Goal: Information Seeking & Learning: Learn about a topic

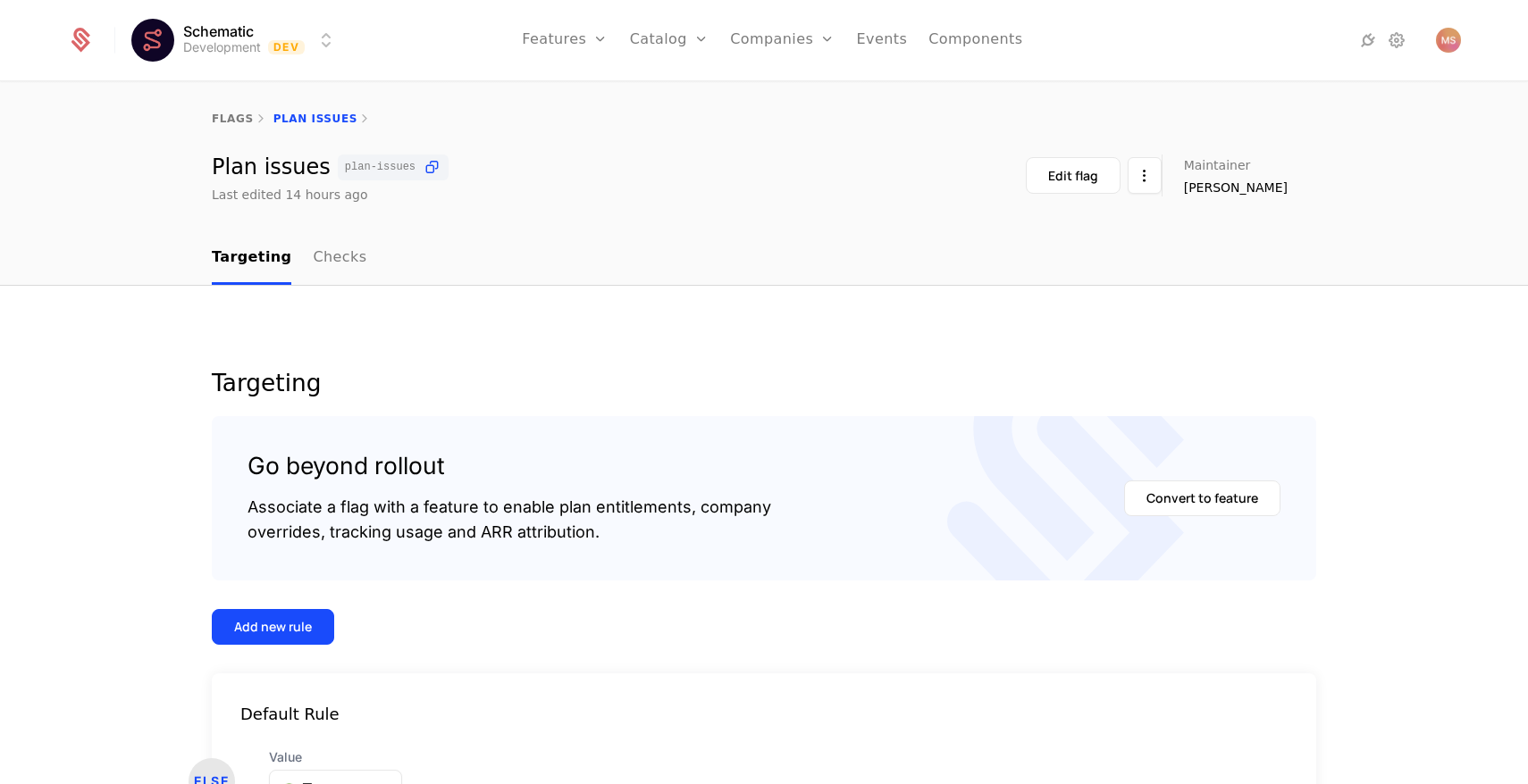
scroll to position [139, 0]
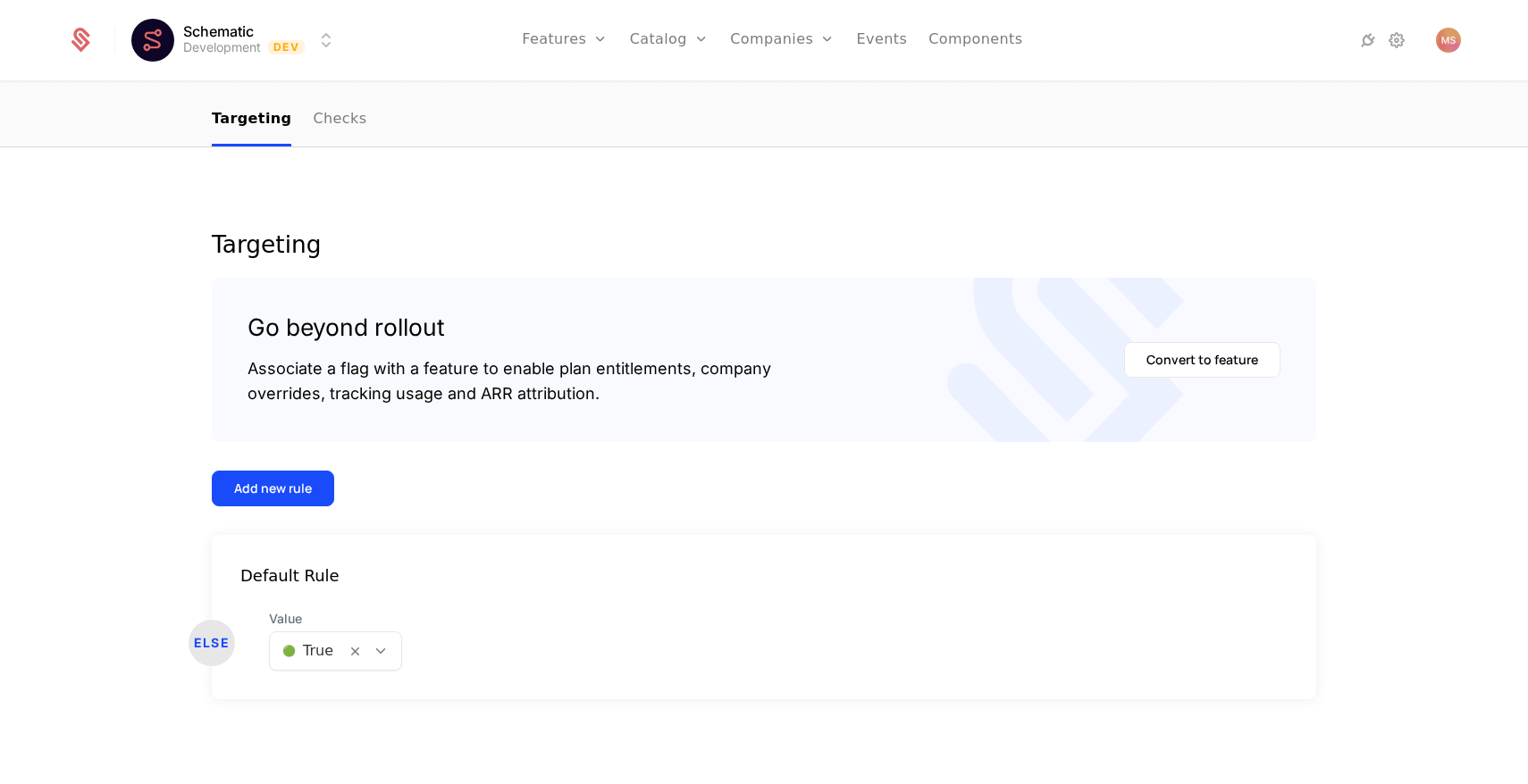
click at [247, 49] on html "Schematic Development Dev Features Features Flags Catalog Plans Add Ons Credits…" at bounding box center [764, 392] width 1528 height 784
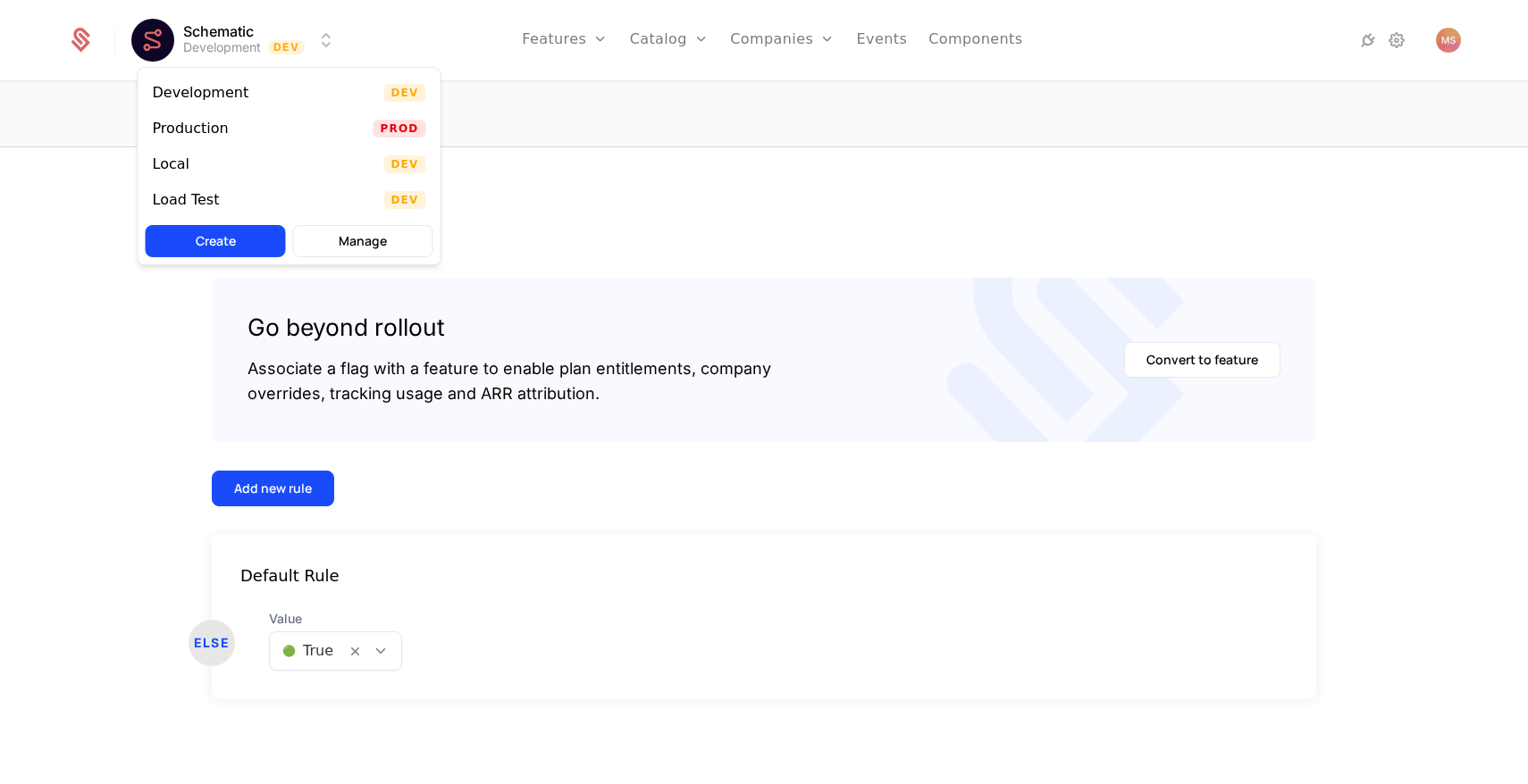
click at [270, 141] on div "Production Prod" at bounding box center [289, 128] width 302 height 35
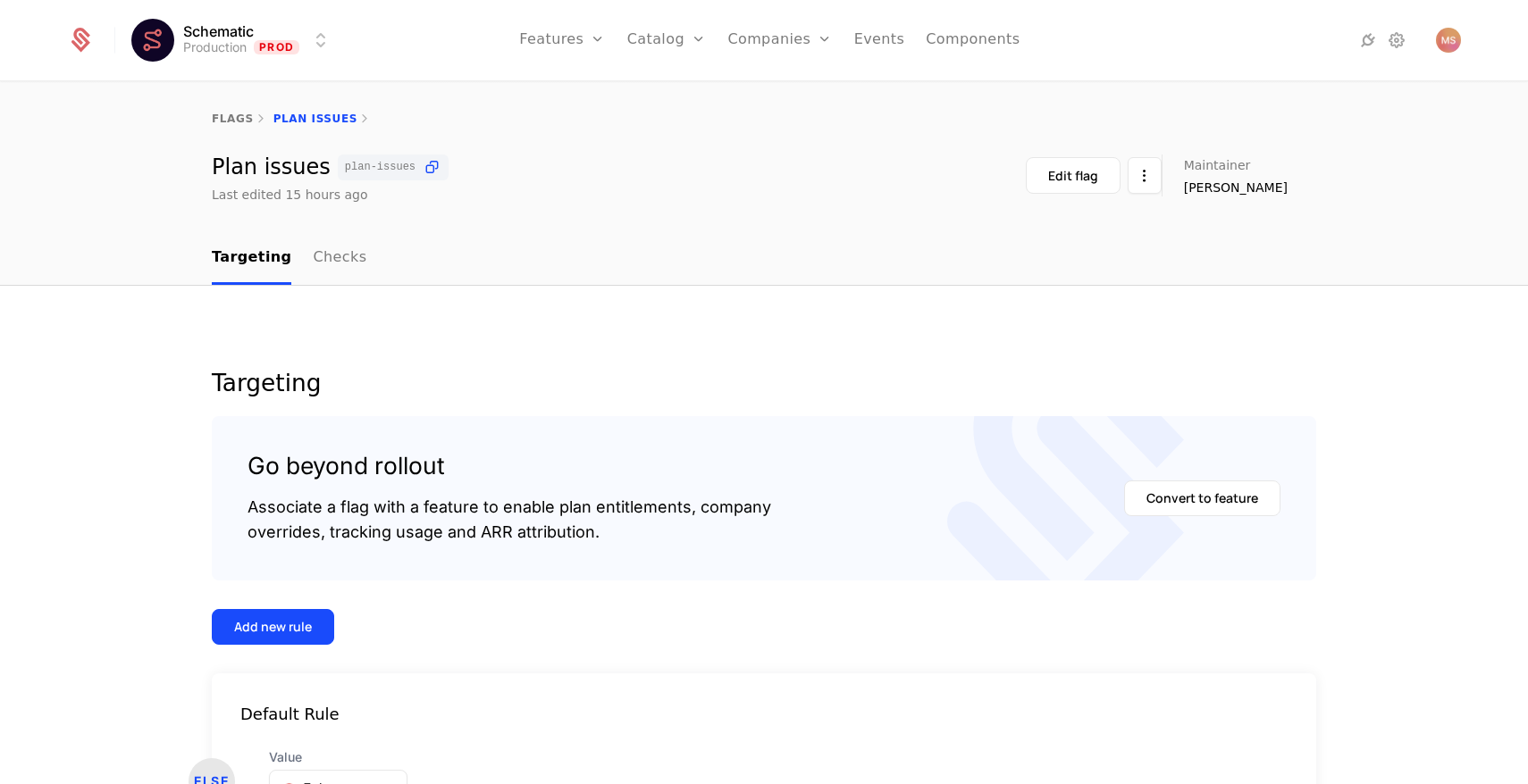
click at [589, 33] on link "Features" at bounding box center [562, 40] width 86 height 80
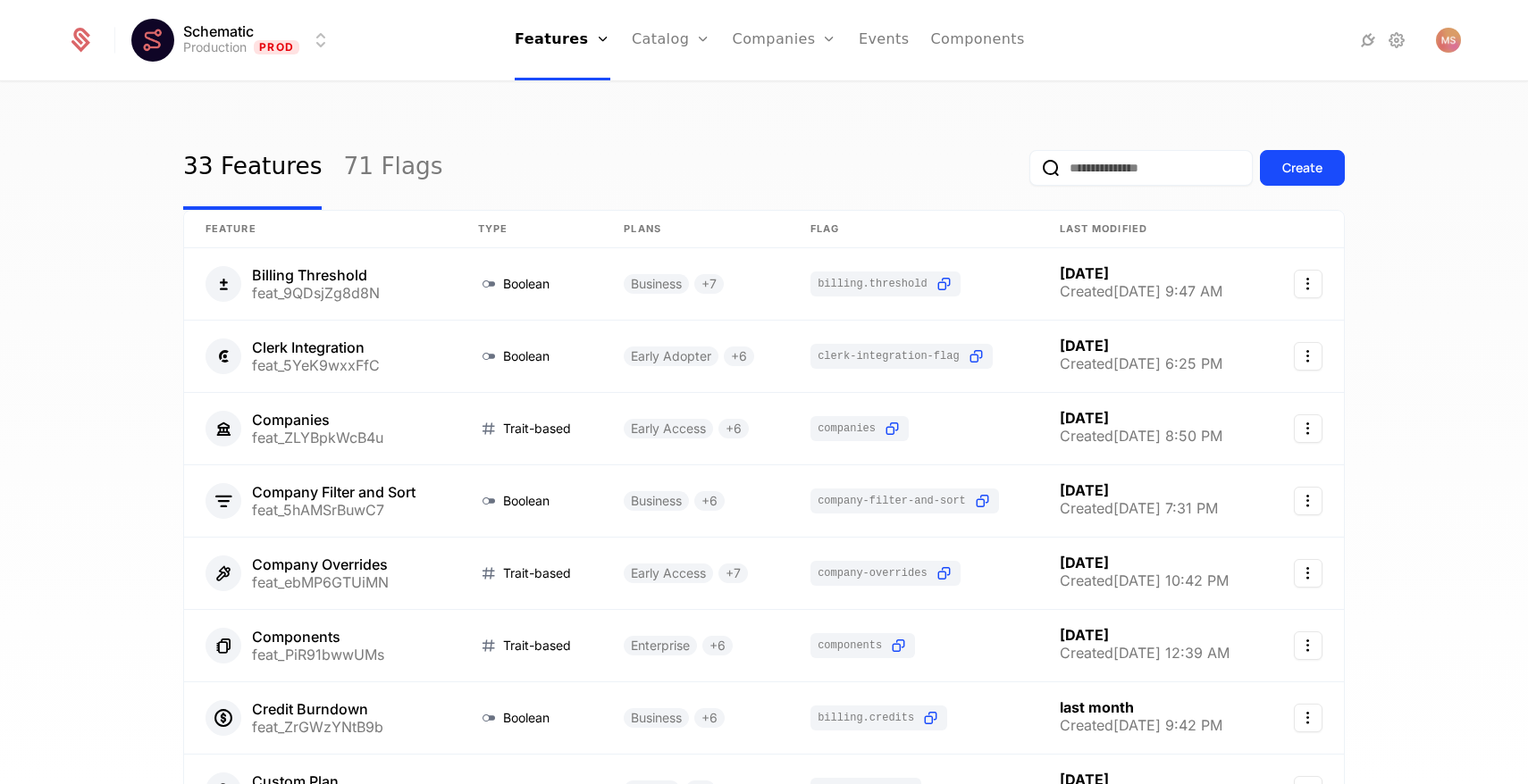
click at [1121, 164] on input "email" at bounding box center [1141, 167] width 223 height 35
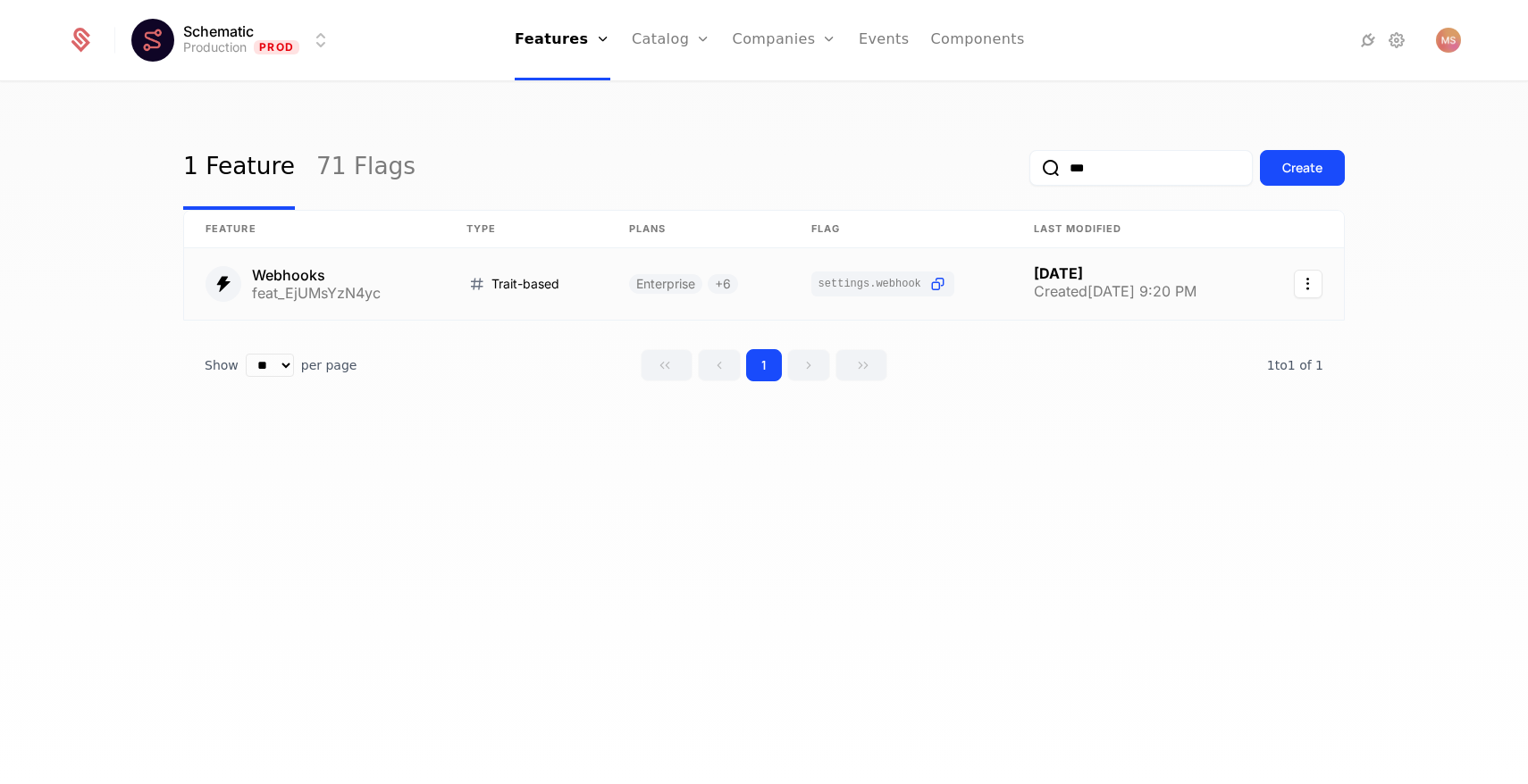
type input "***"
click at [378, 299] on link at bounding box center [315, 284] width 261 height 72
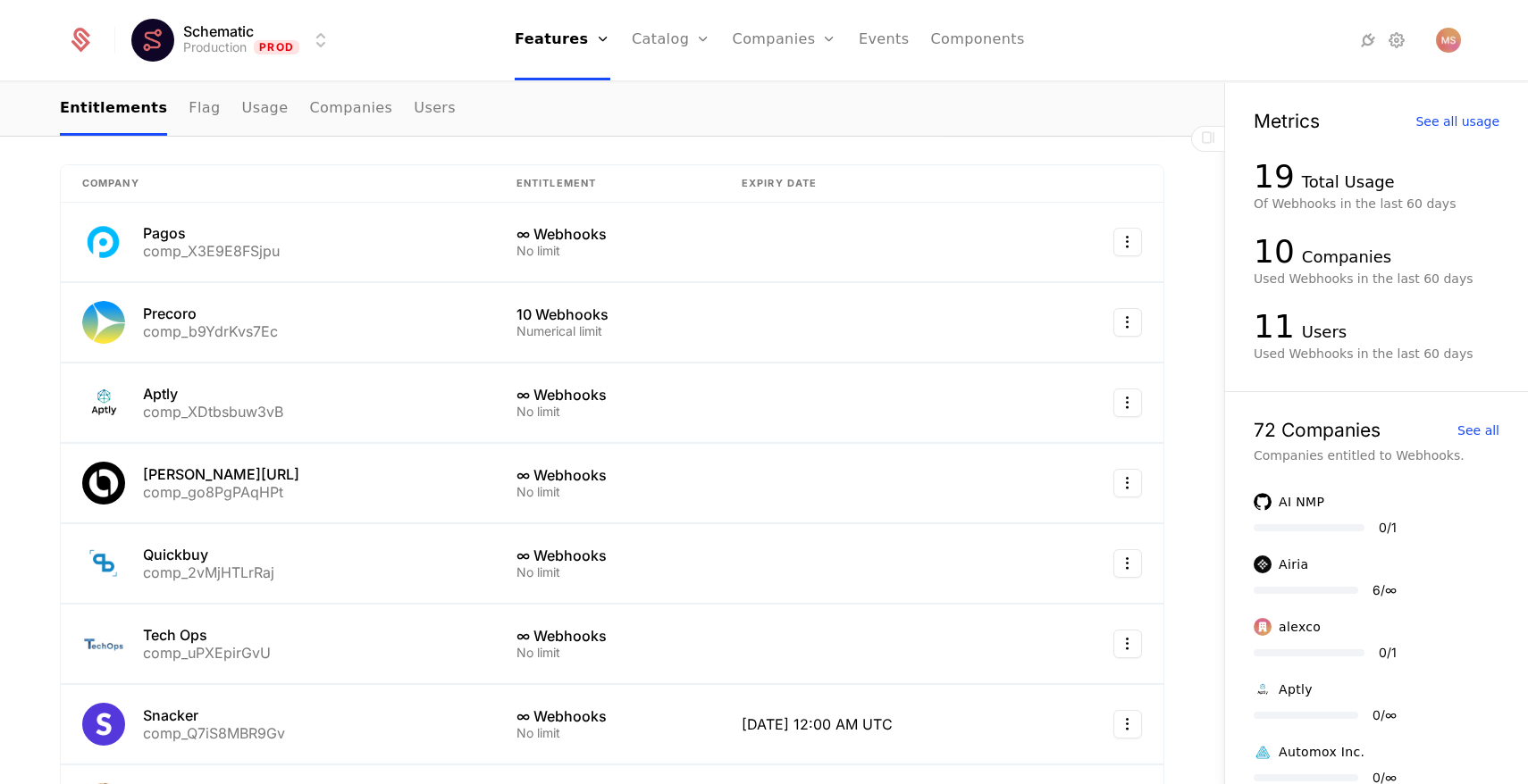
scroll to position [1371, 0]
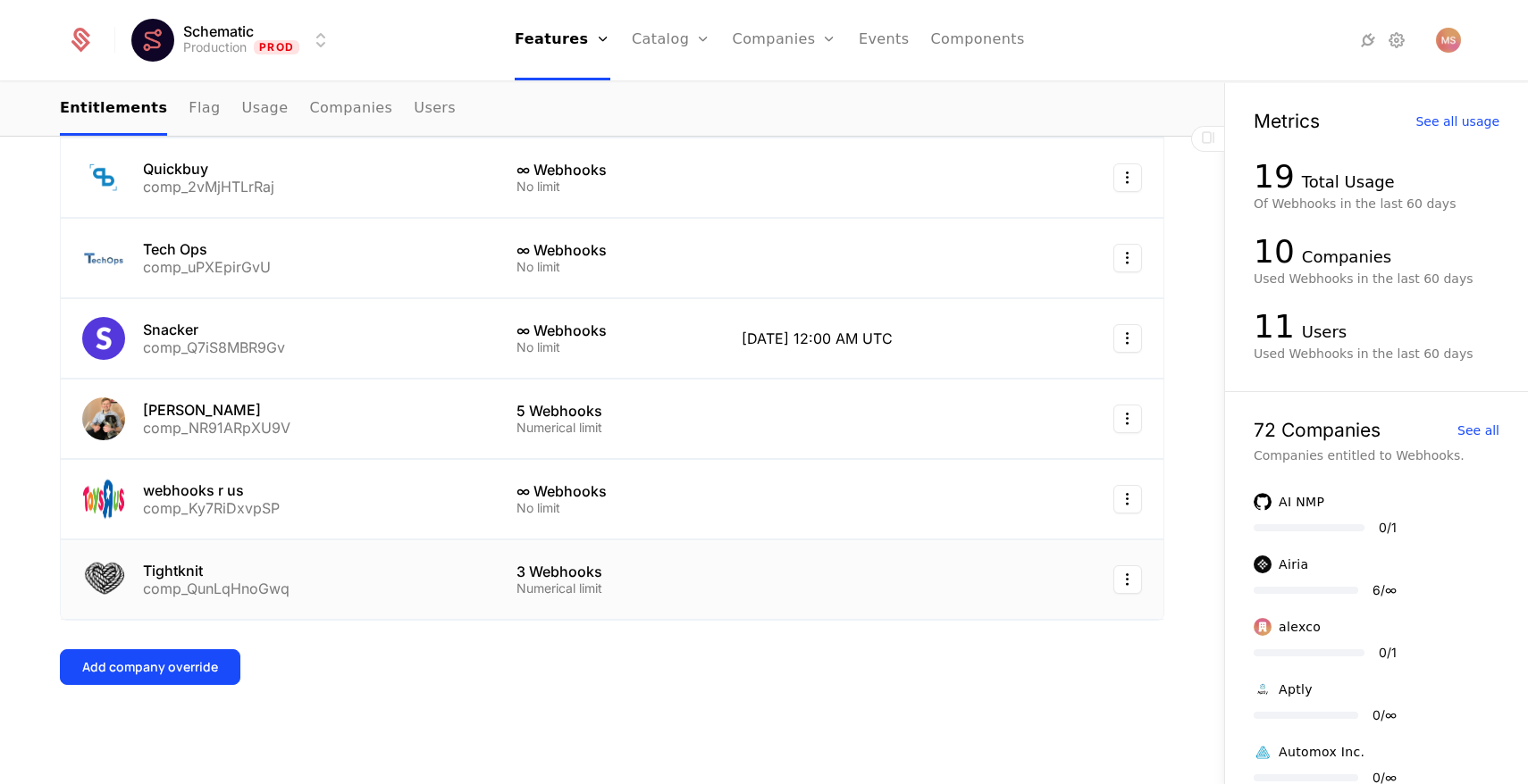
click at [460, 583] on td "Tightknit comp_QunLqHnoGwq" at bounding box center [277, 579] width 435 height 79
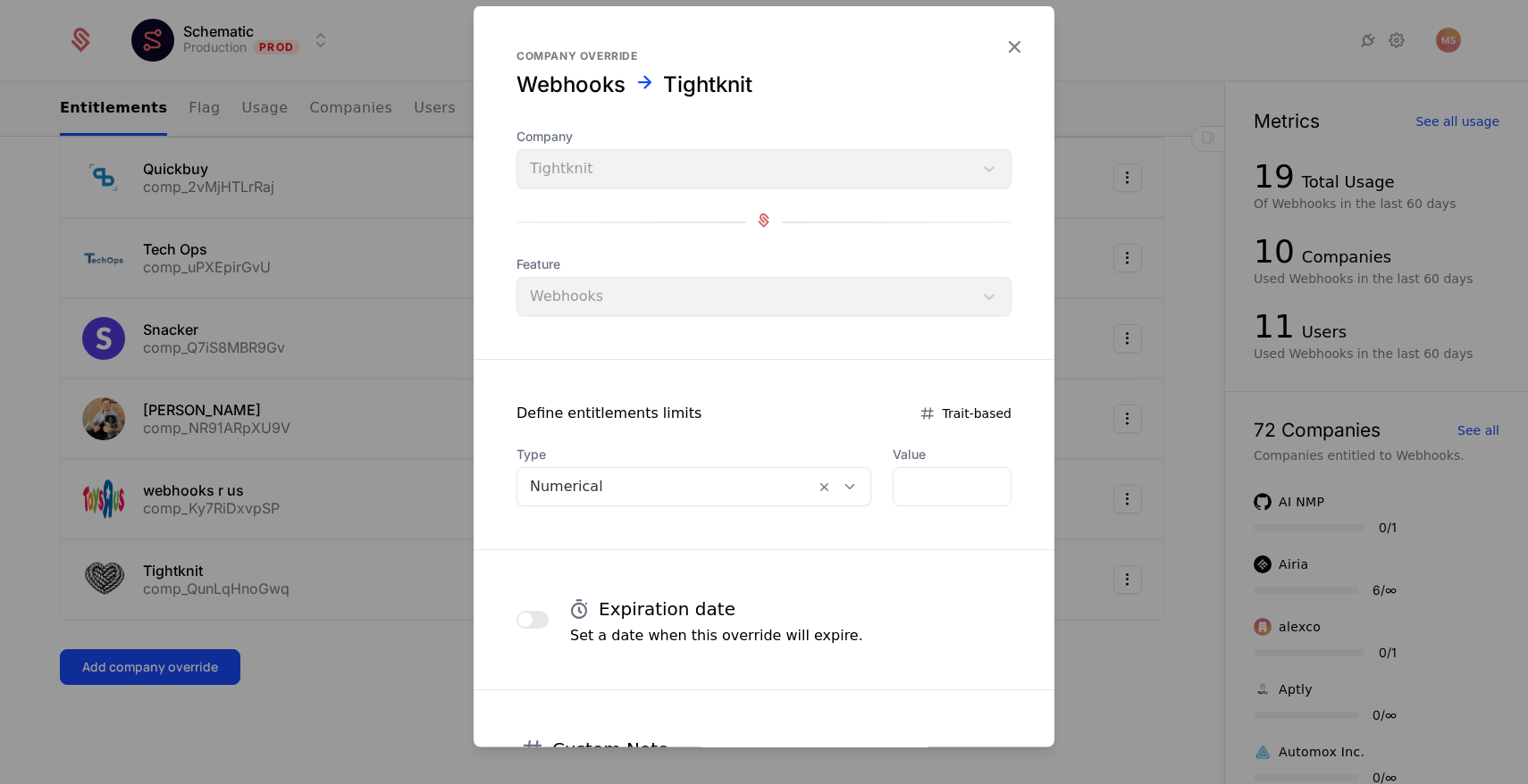
click at [1017, 50] on icon "button" at bounding box center [1014, 46] width 23 height 23
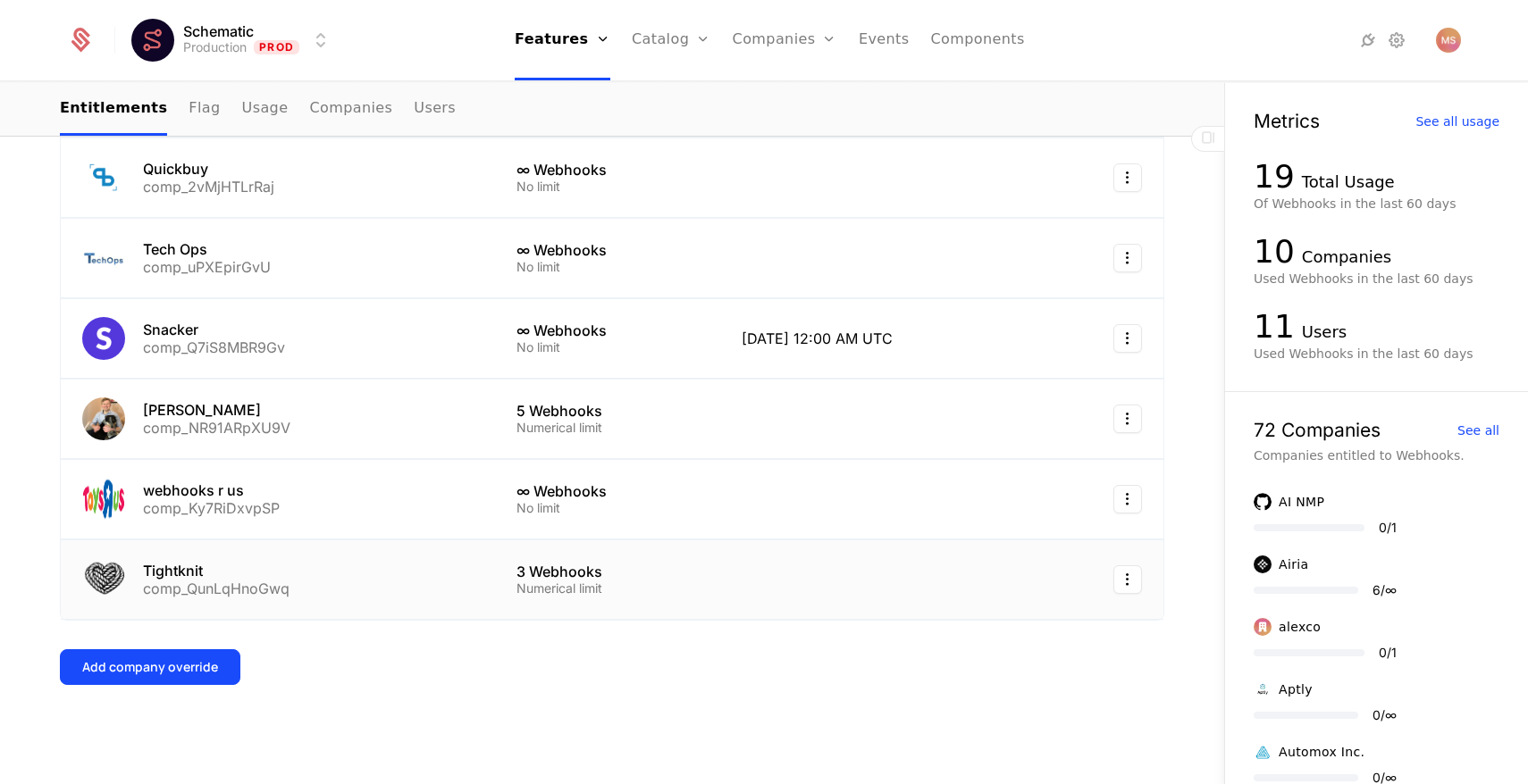
click at [189, 574] on div "Tightknit" at bounding box center [217, 570] width 147 height 14
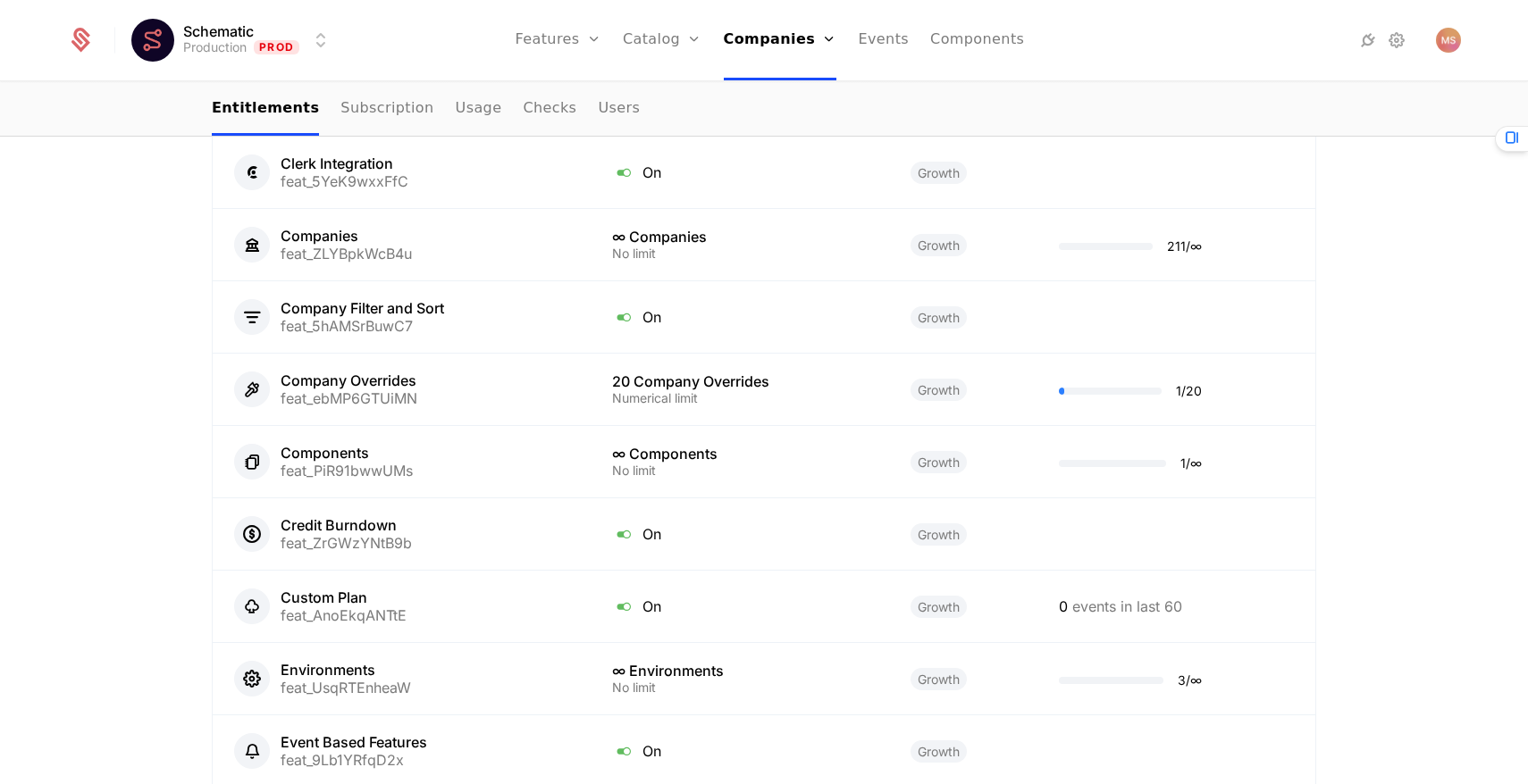
scroll to position [1538, 0]
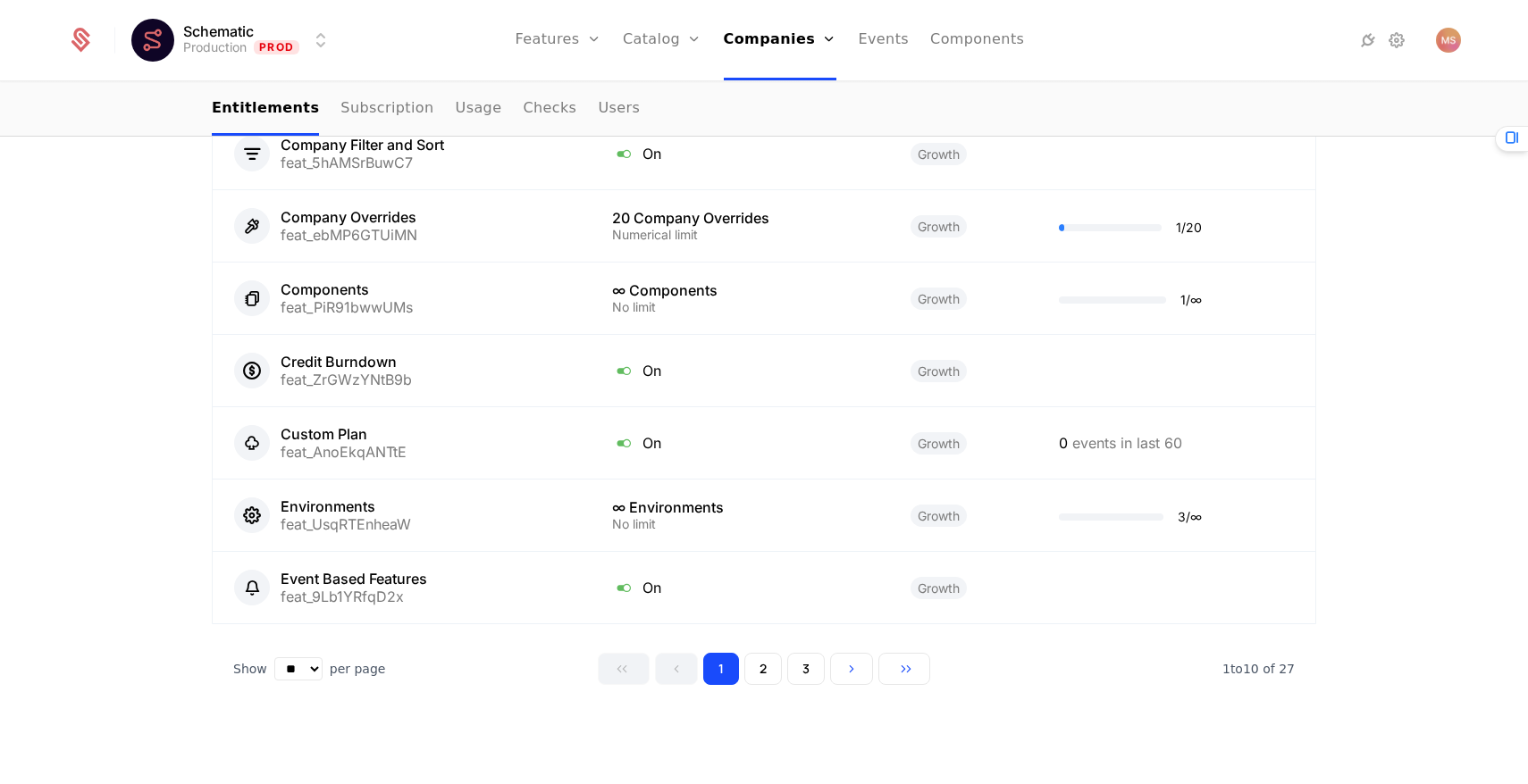
click at [755, 666] on button "2" at bounding box center [763, 669] width 37 height 33
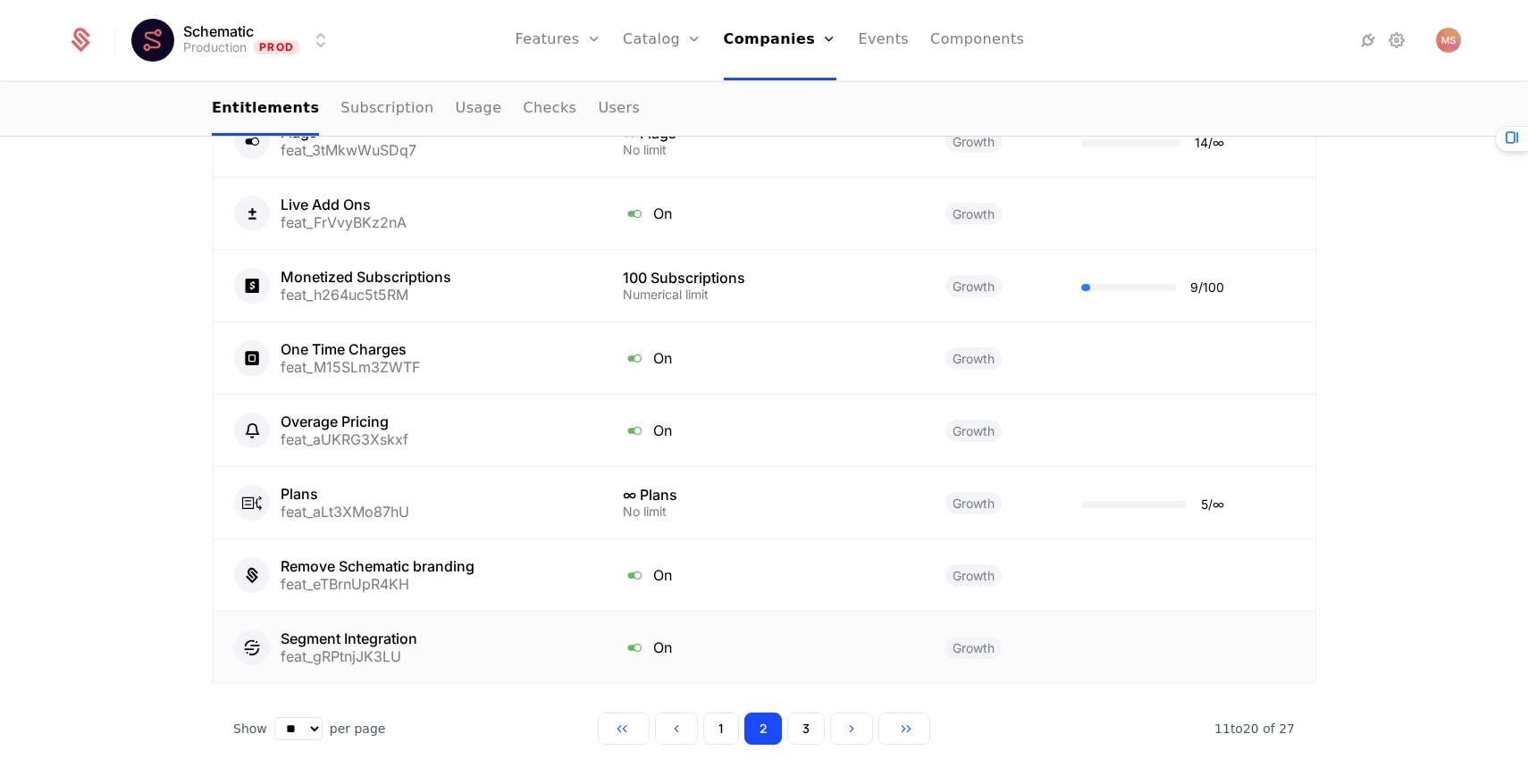
scroll to position [1538, 0]
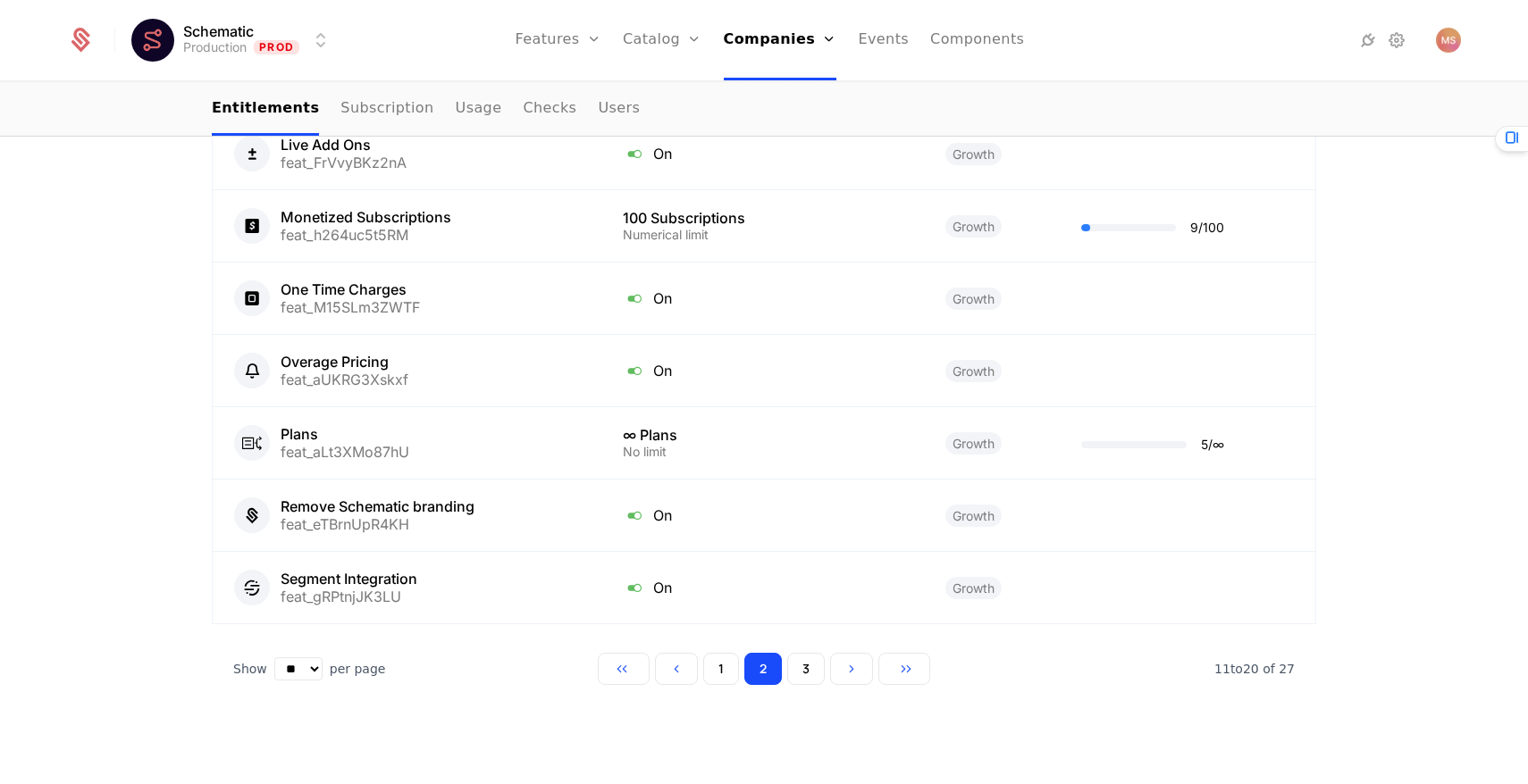
click at [804, 683] on button "3" at bounding box center [806, 669] width 37 height 33
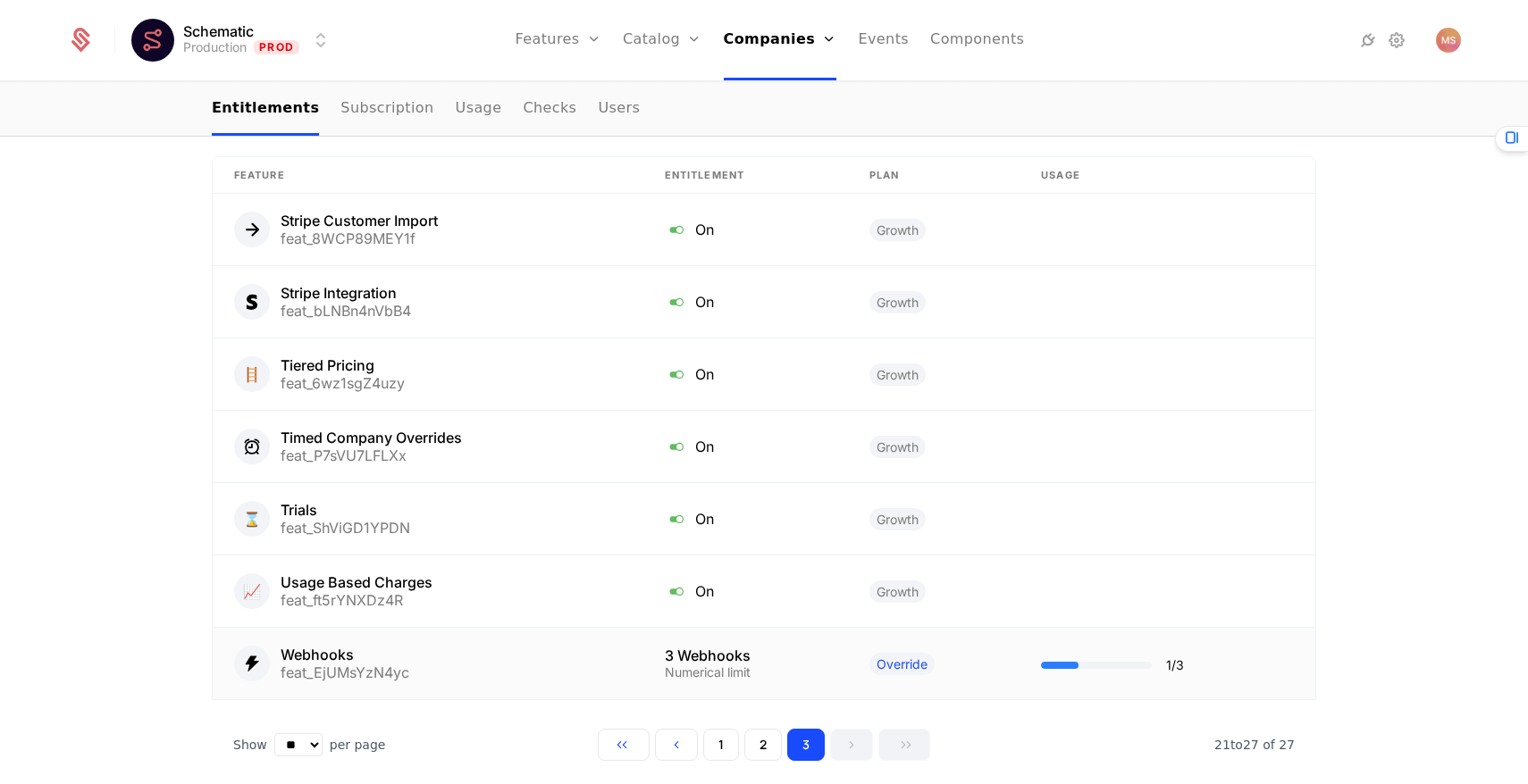
scroll to position [1322, 0]
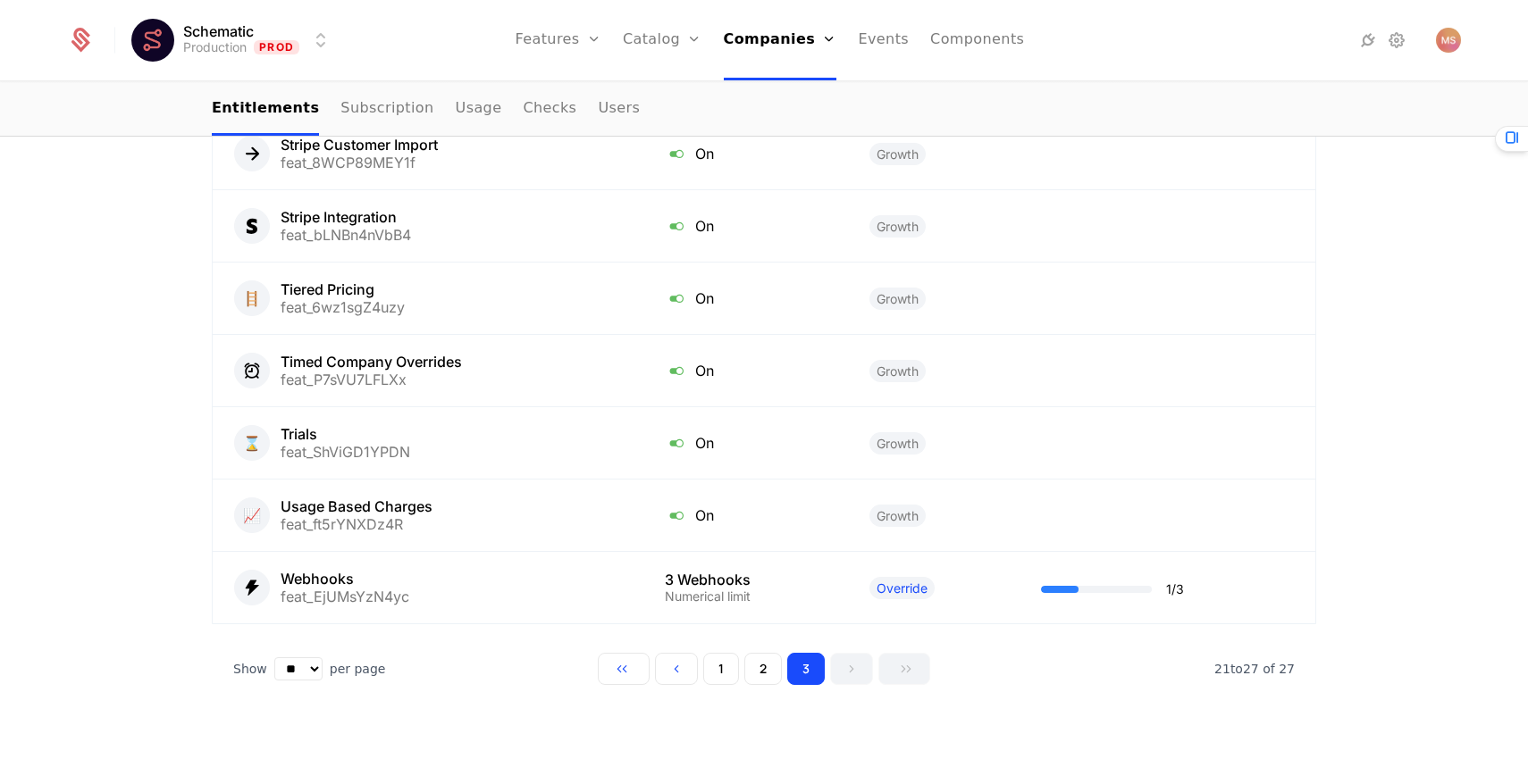
click at [751, 680] on button "2" at bounding box center [763, 669] width 37 height 33
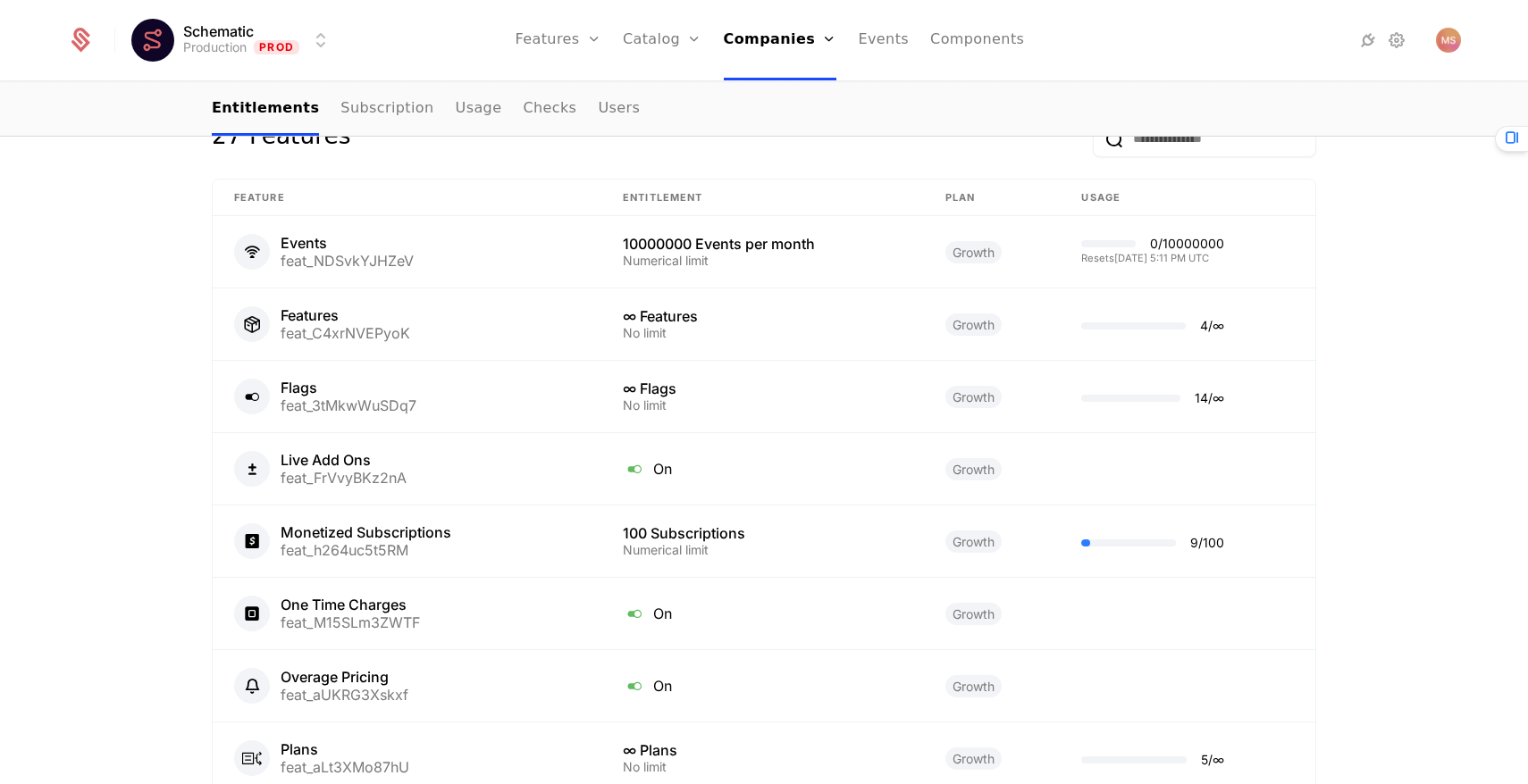
scroll to position [1538, 0]
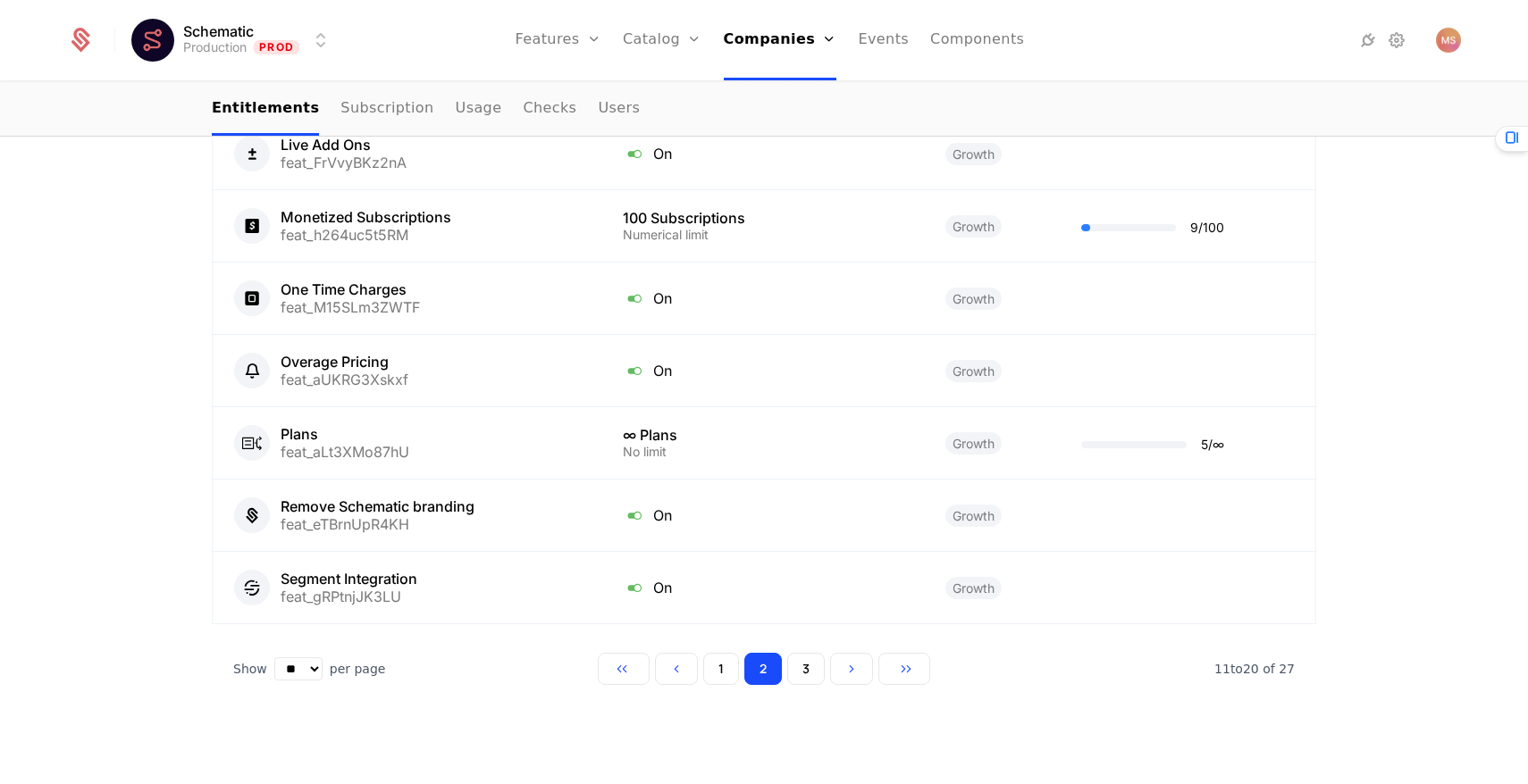
click at [717, 673] on button "1" at bounding box center [721, 669] width 35 height 33
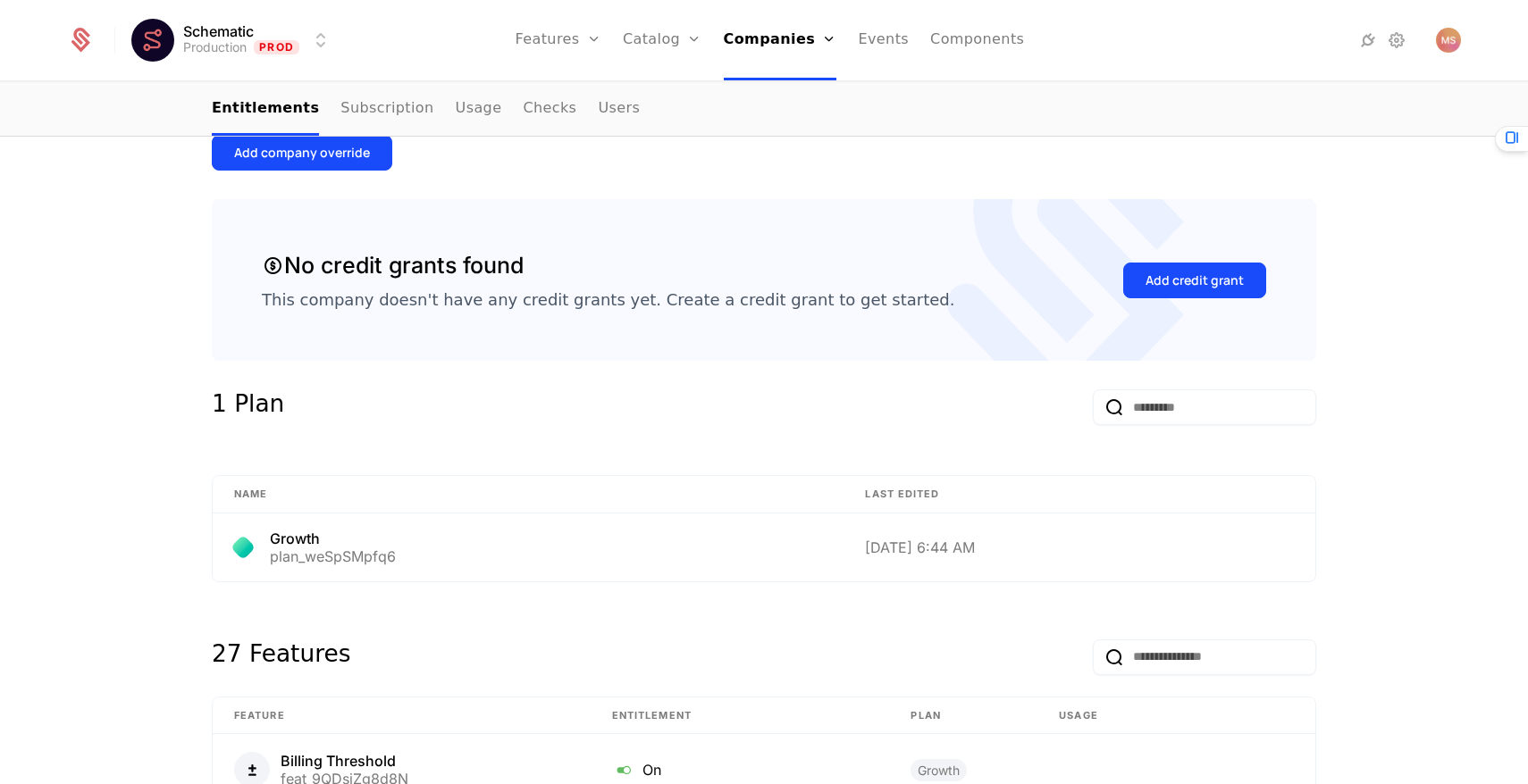
scroll to position [700, 0]
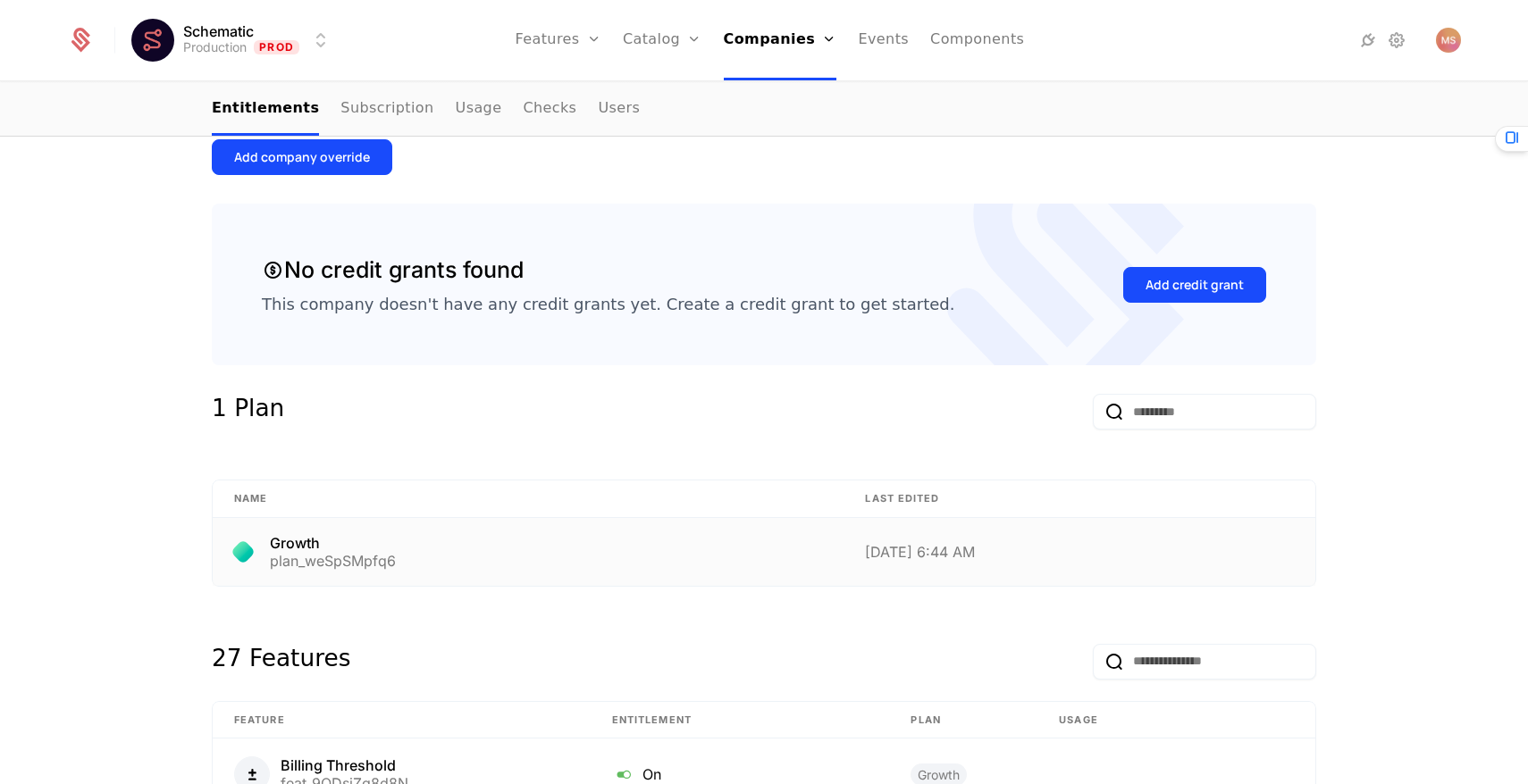
click at [587, 544] on div "Growth plan_weSpSMpfq6" at bounding box center [529, 551] width 588 height 33
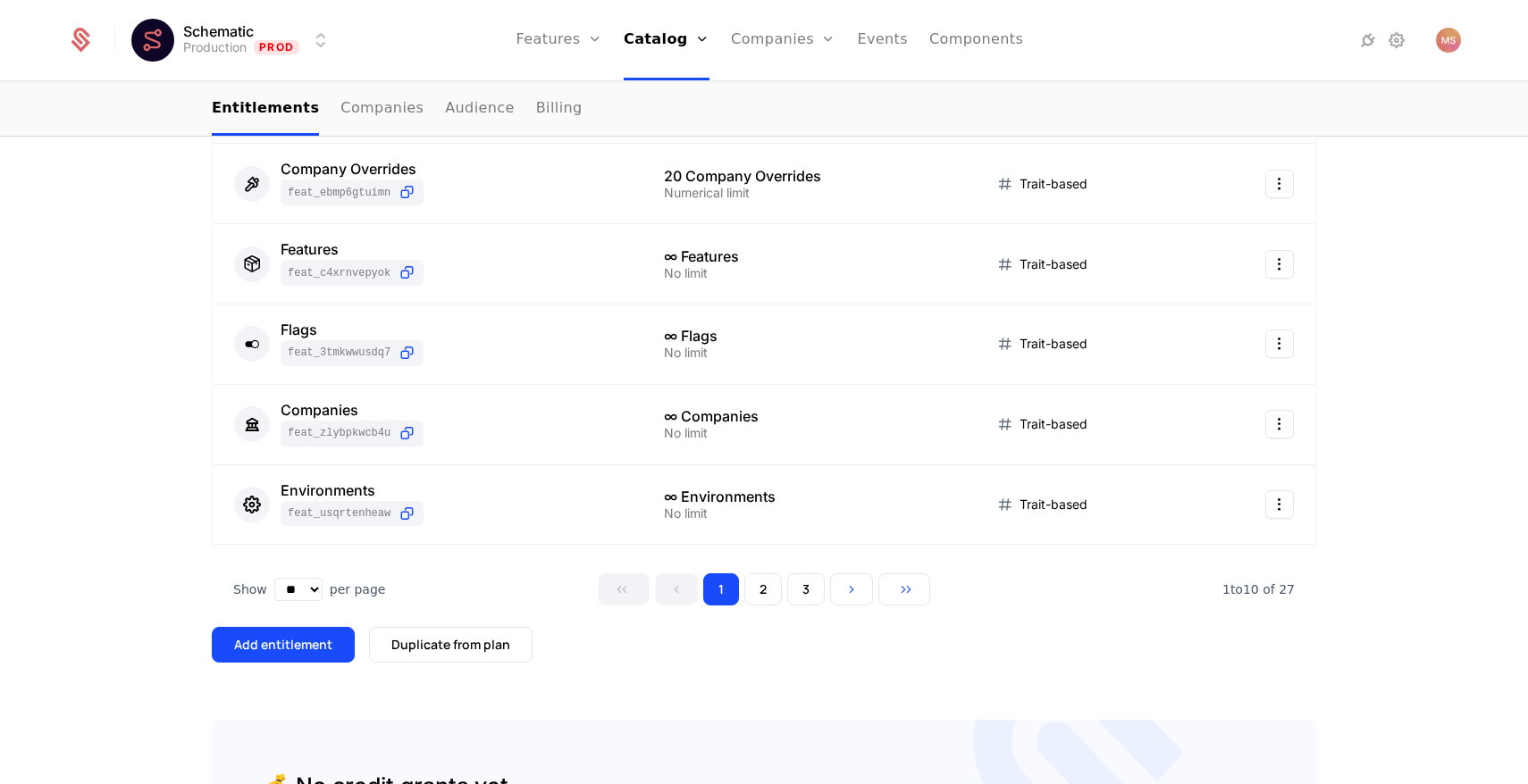
scroll to position [756, 0]
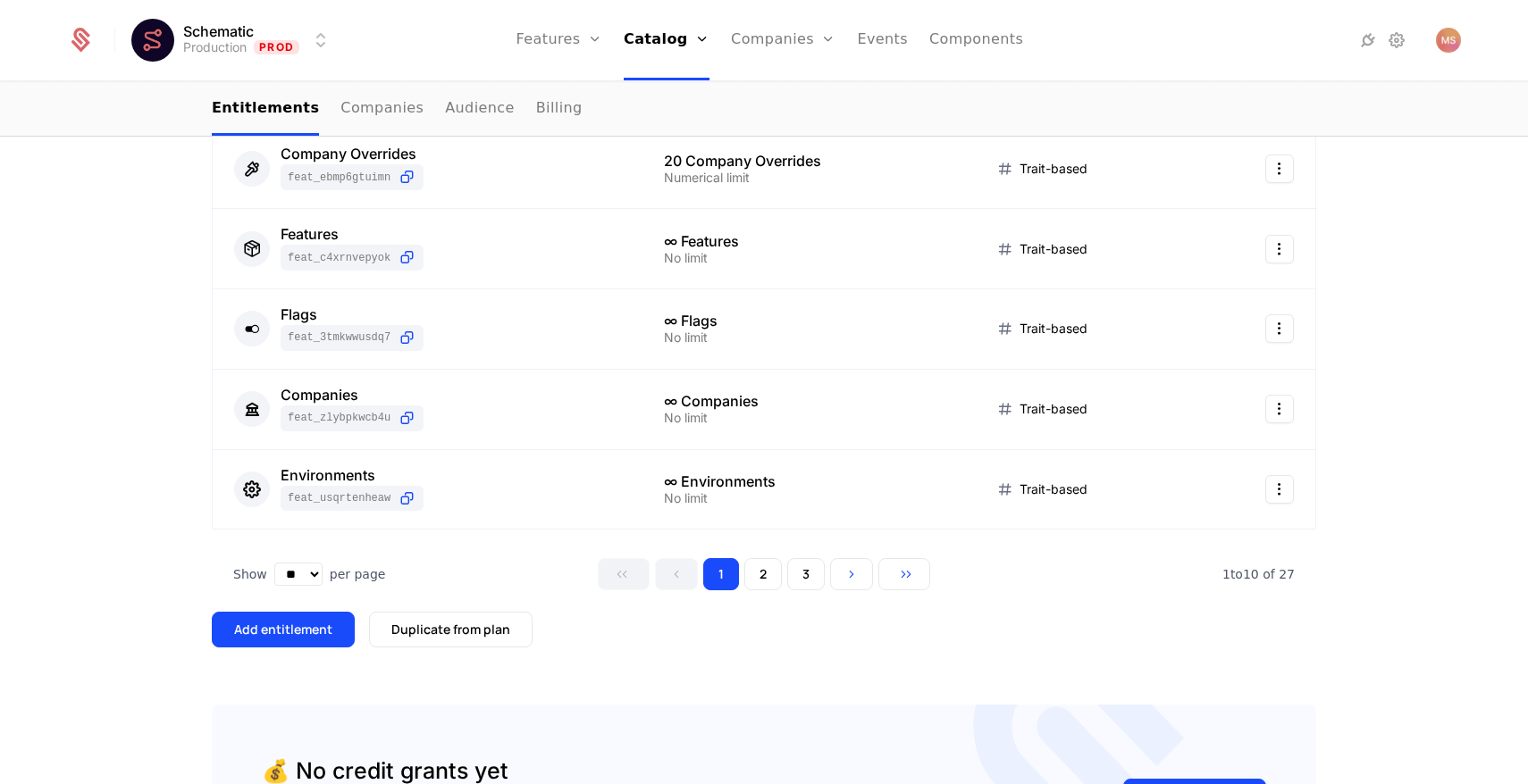
click at [811, 576] on button "3" at bounding box center [806, 574] width 37 height 33
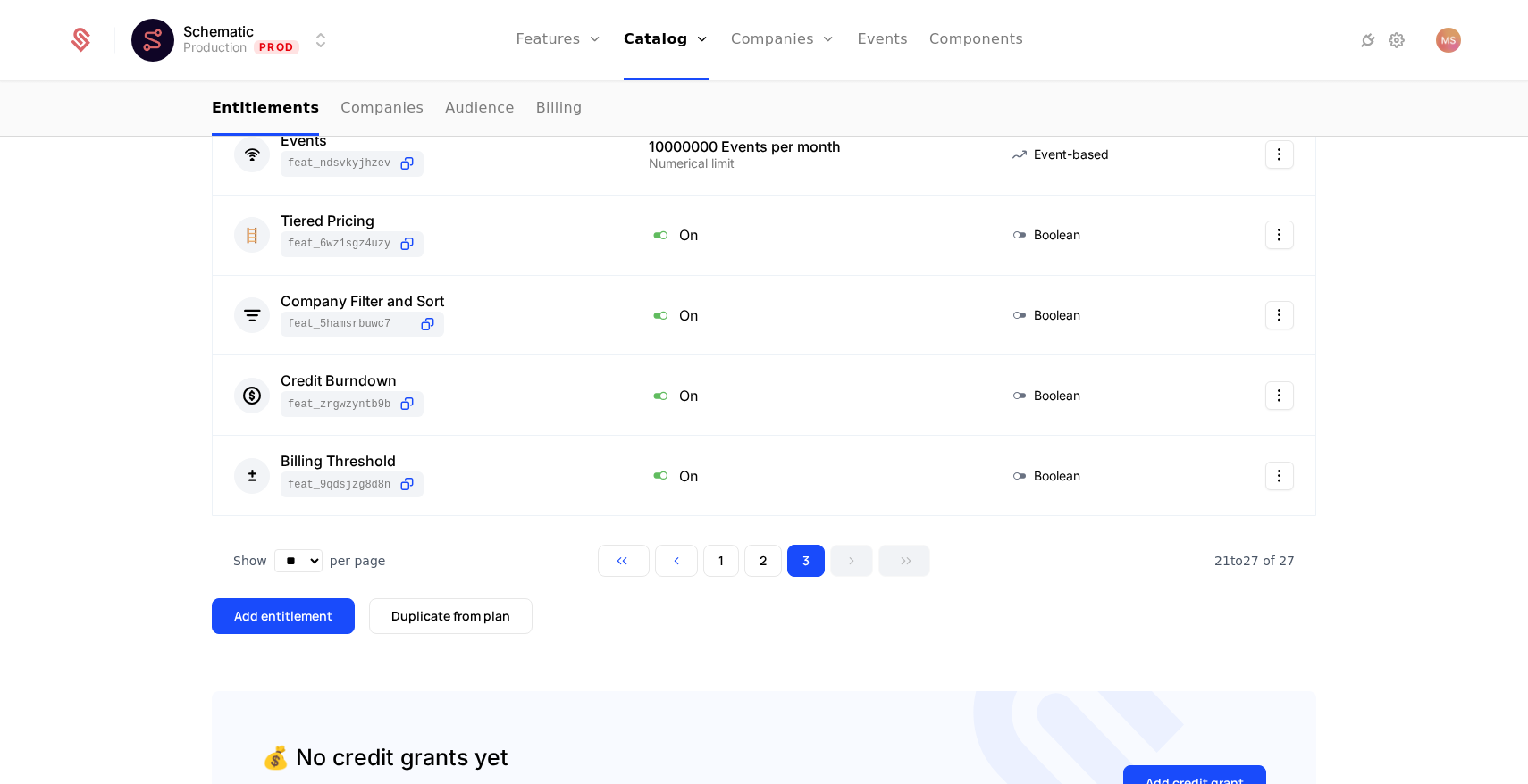
scroll to position [557, 0]
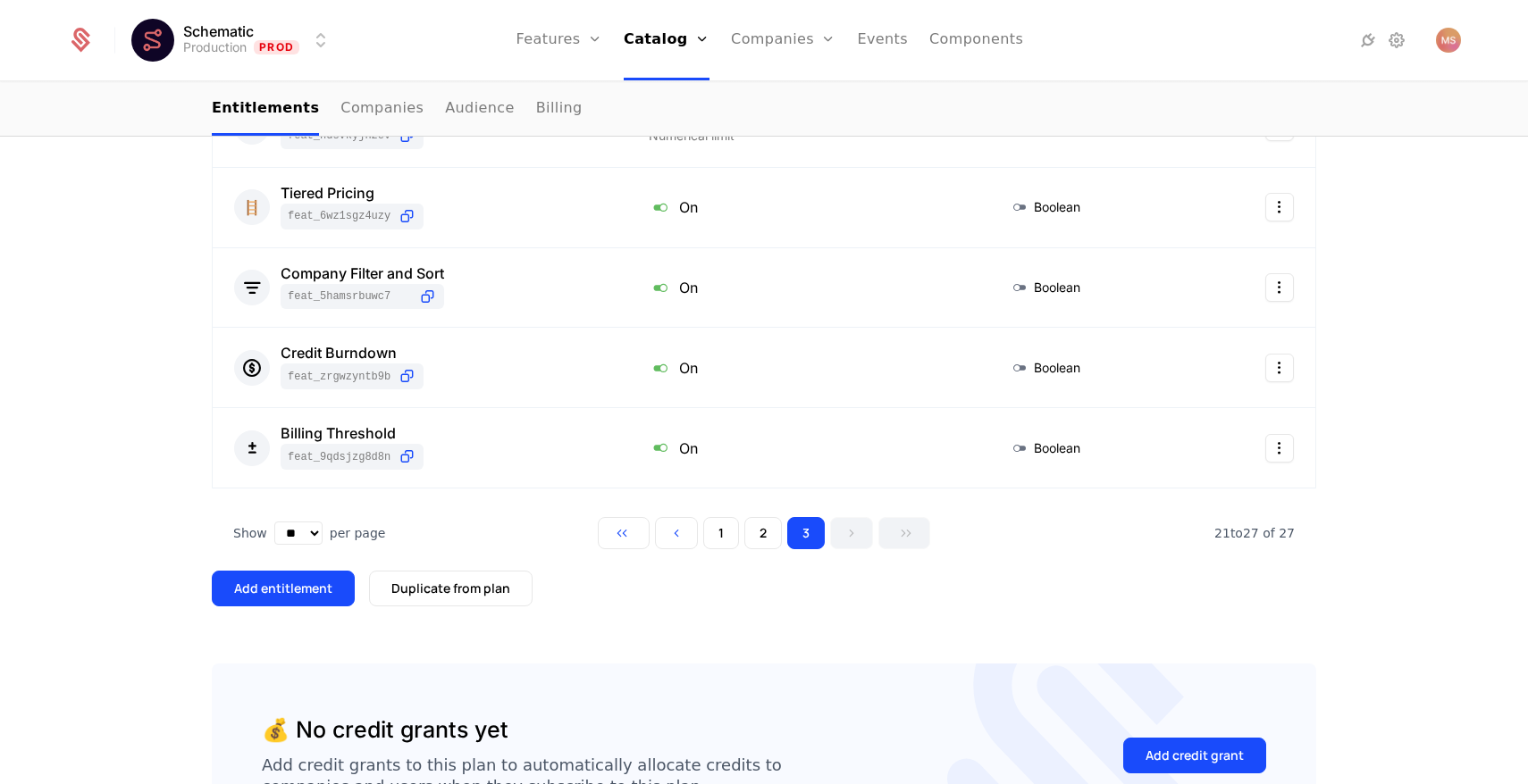
click at [768, 541] on button "2" at bounding box center [763, 533] width 37 height 33
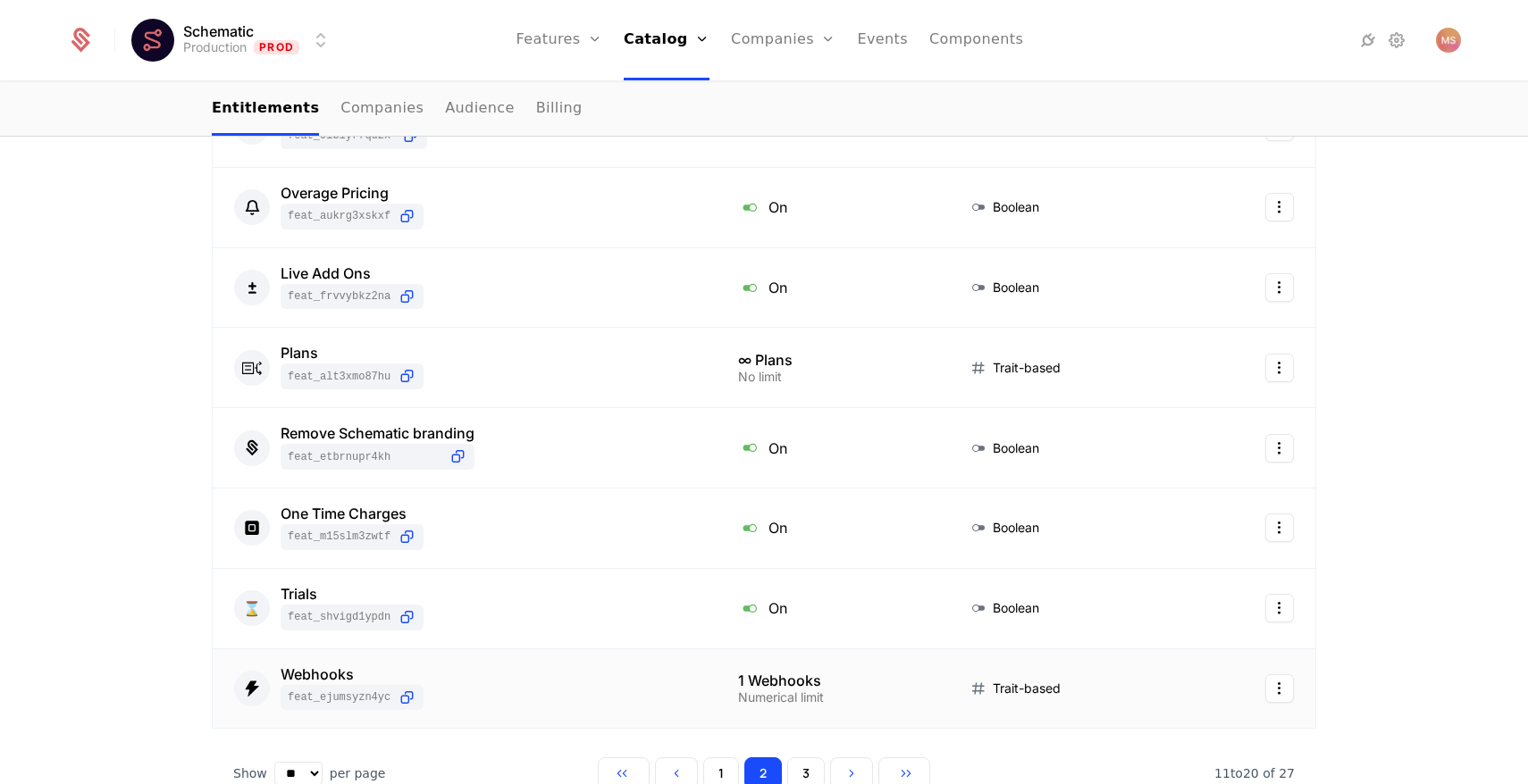
click at [659, 692] on div "Webhooks feat_EjUMsYzN4yc" at bounding box center [465, 688] width 462 height 44
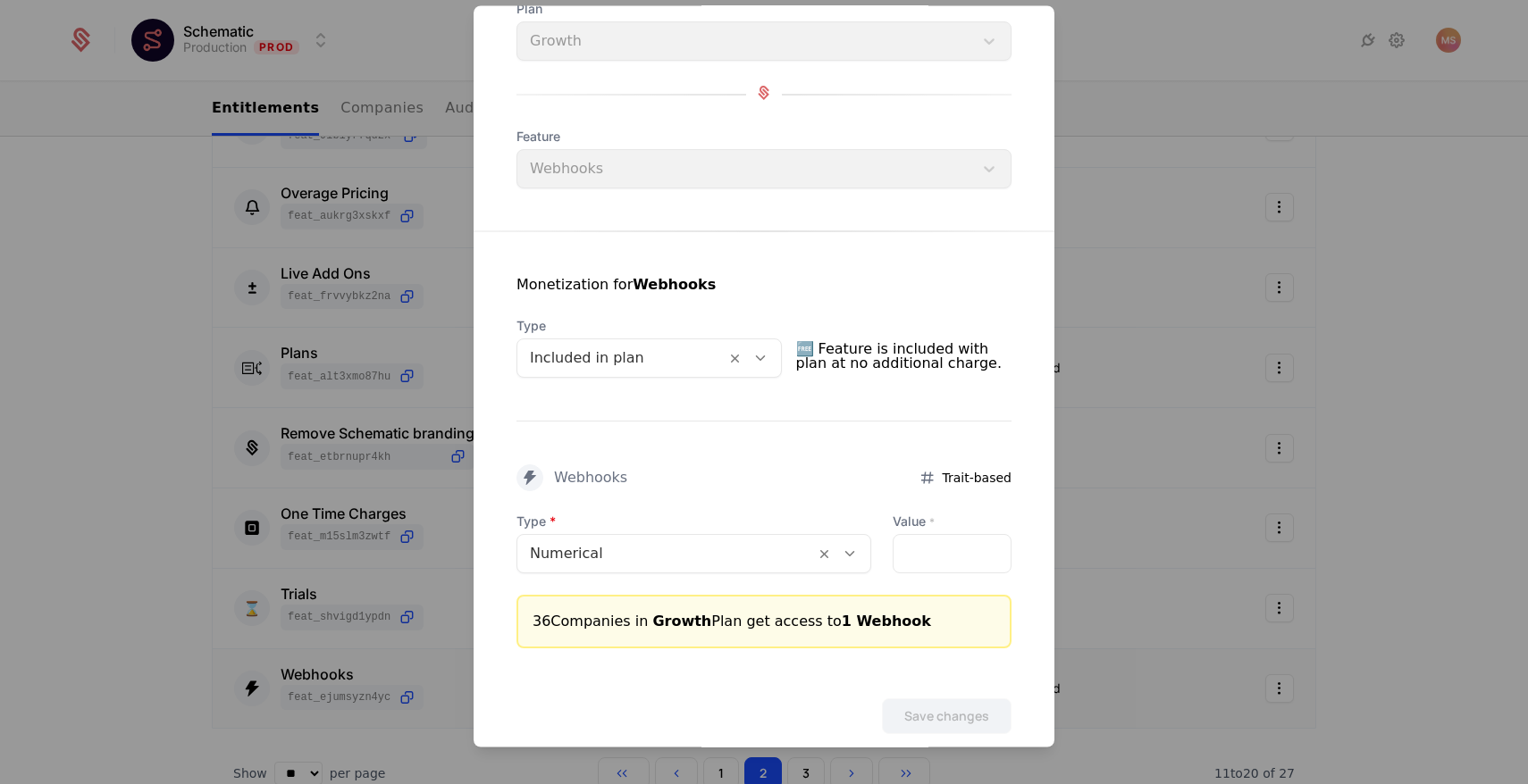
scroll to position [156, 0]
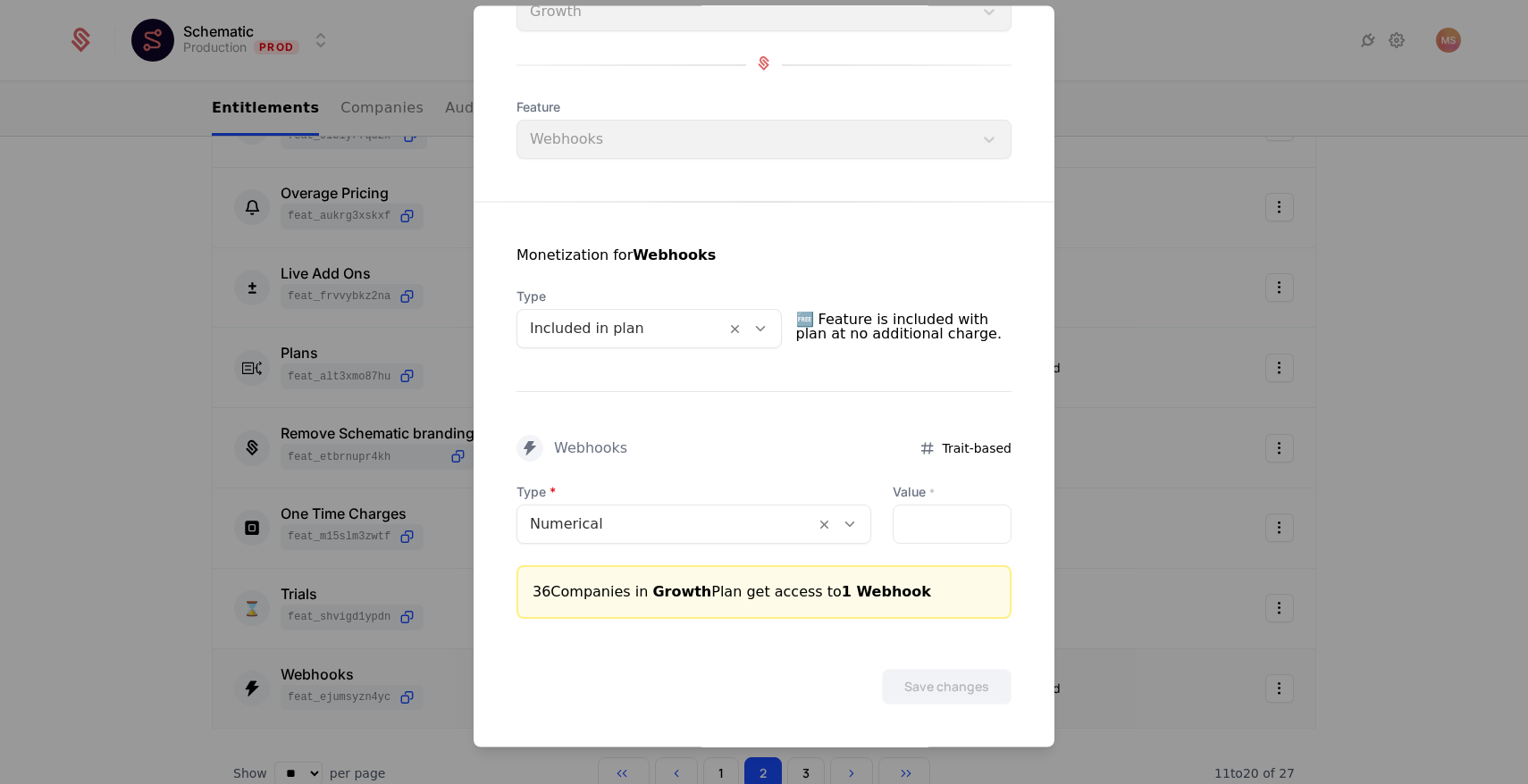
click at [148, 457] on div at bounding box center [764, 392] width 1528 height 784
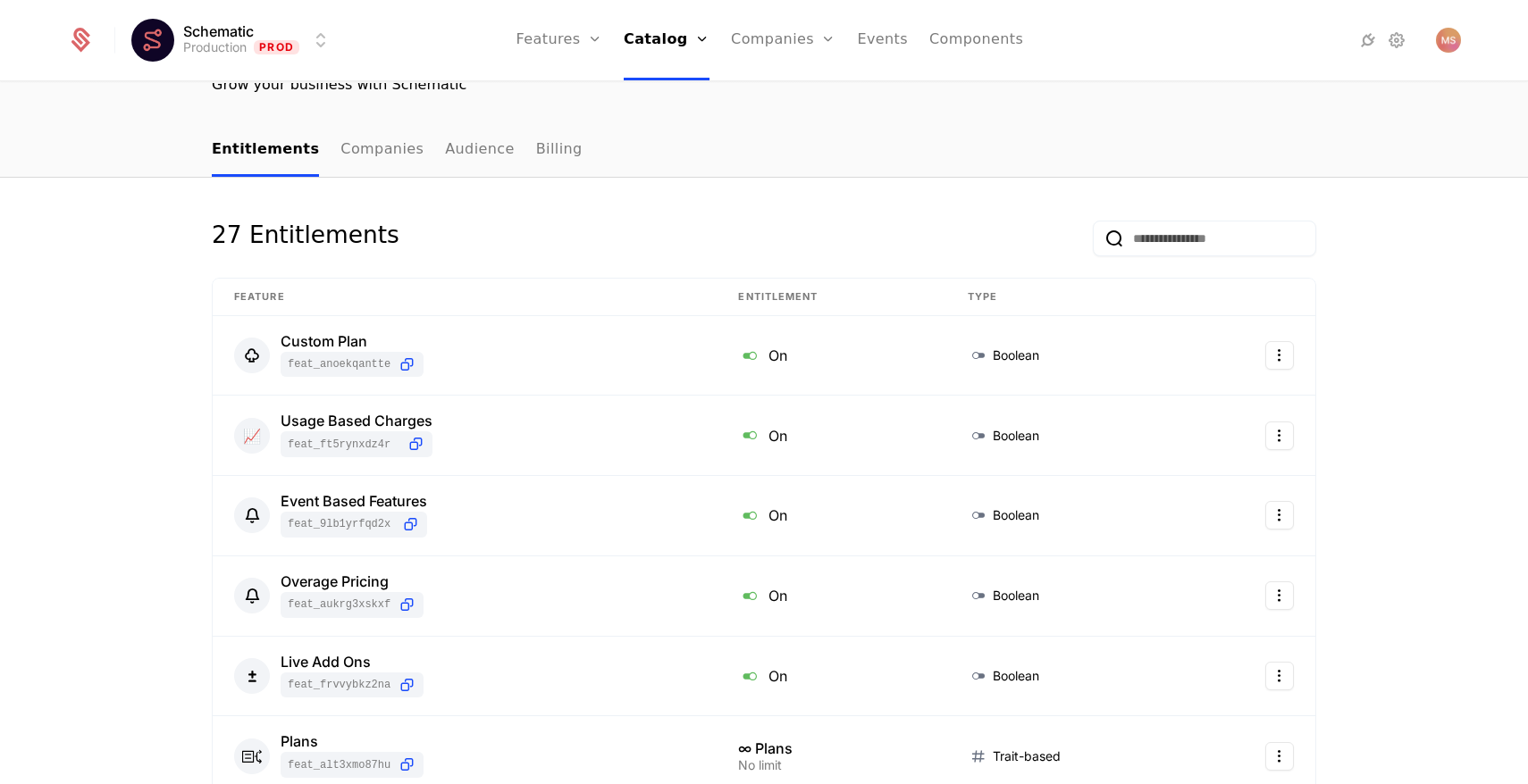
scroll to position [0, 0]
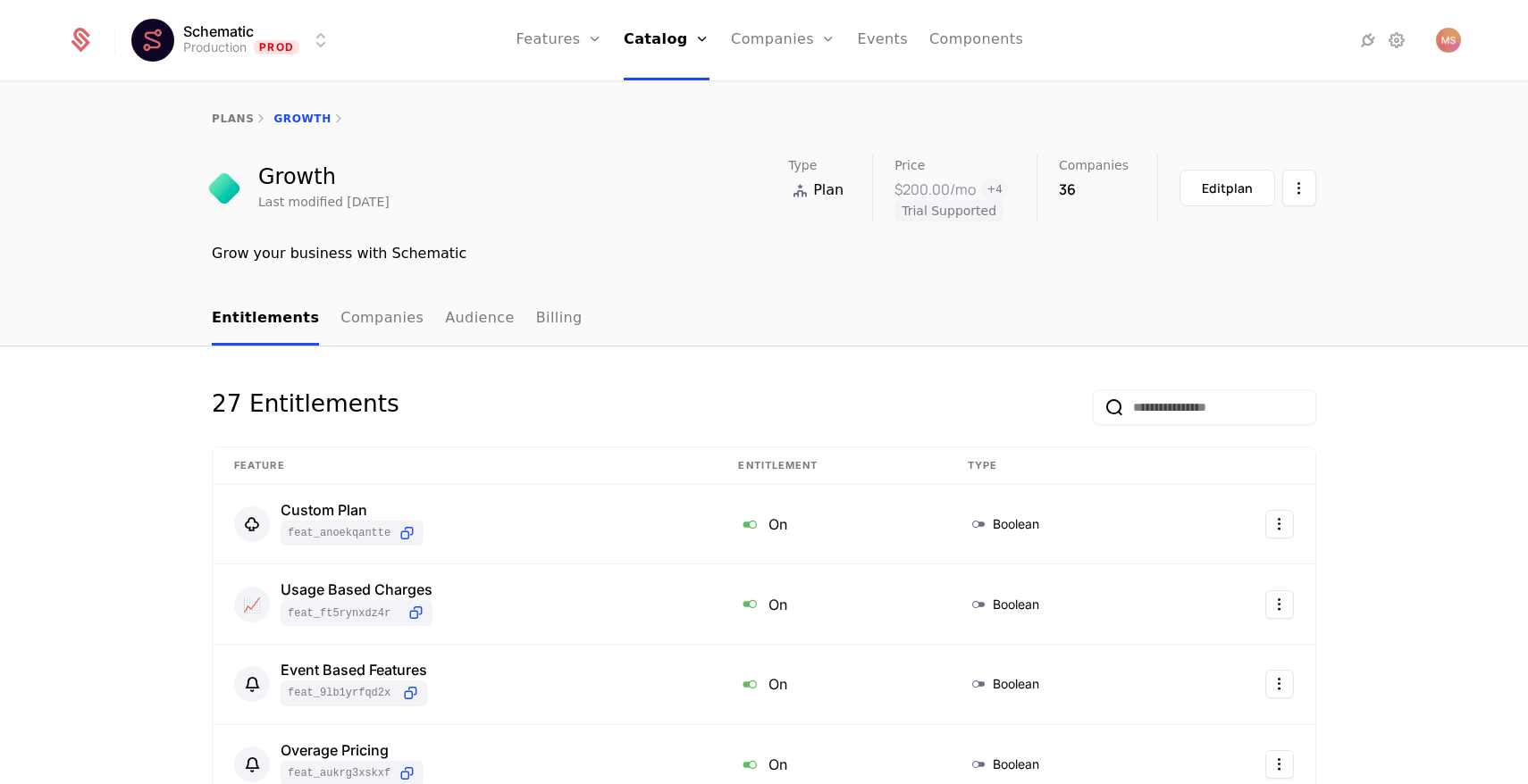
click at [714, 394] on div "27 Entitlements" at bounding box center [764, 418] width 1105 height 57
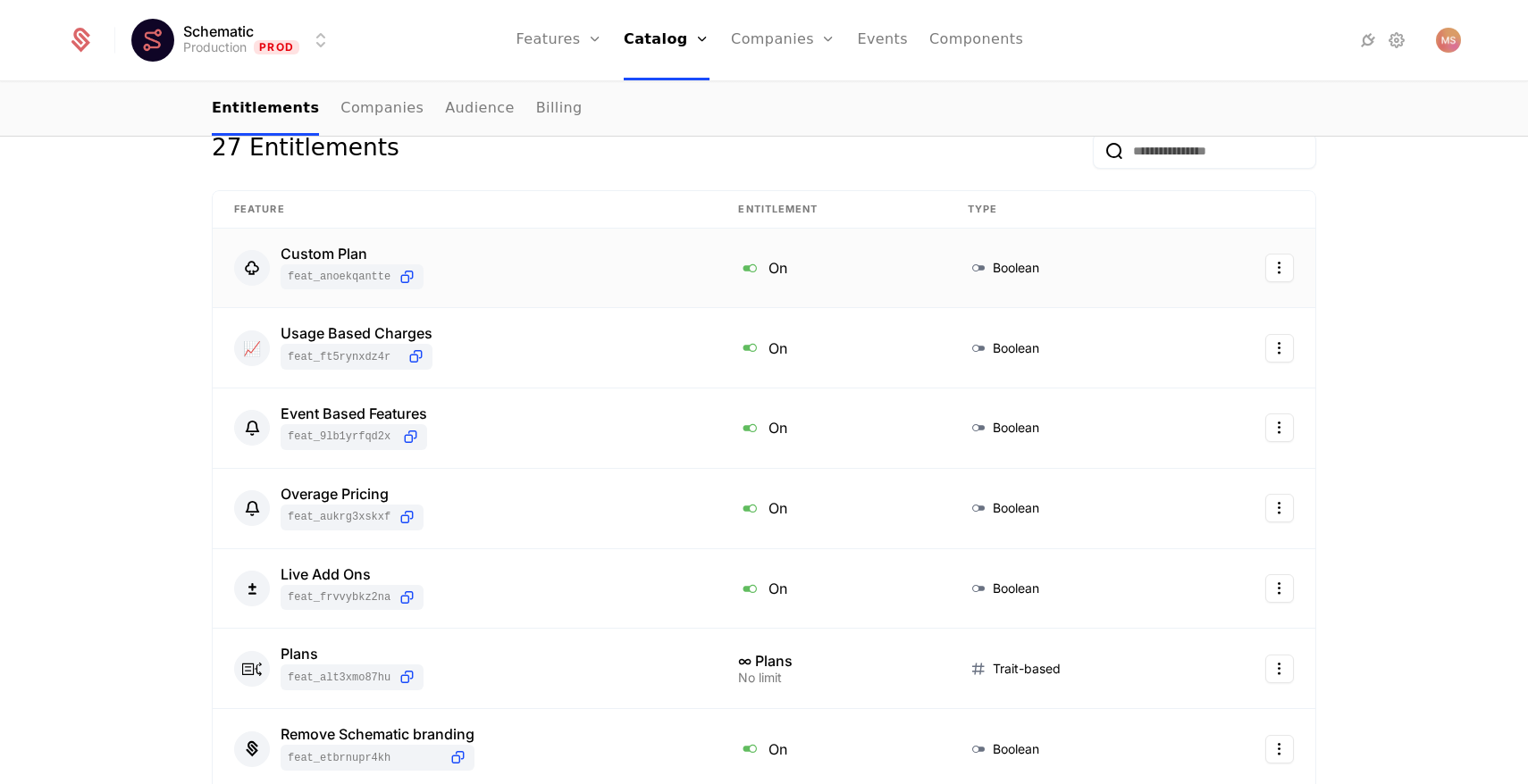
scroll to position [588, 0]
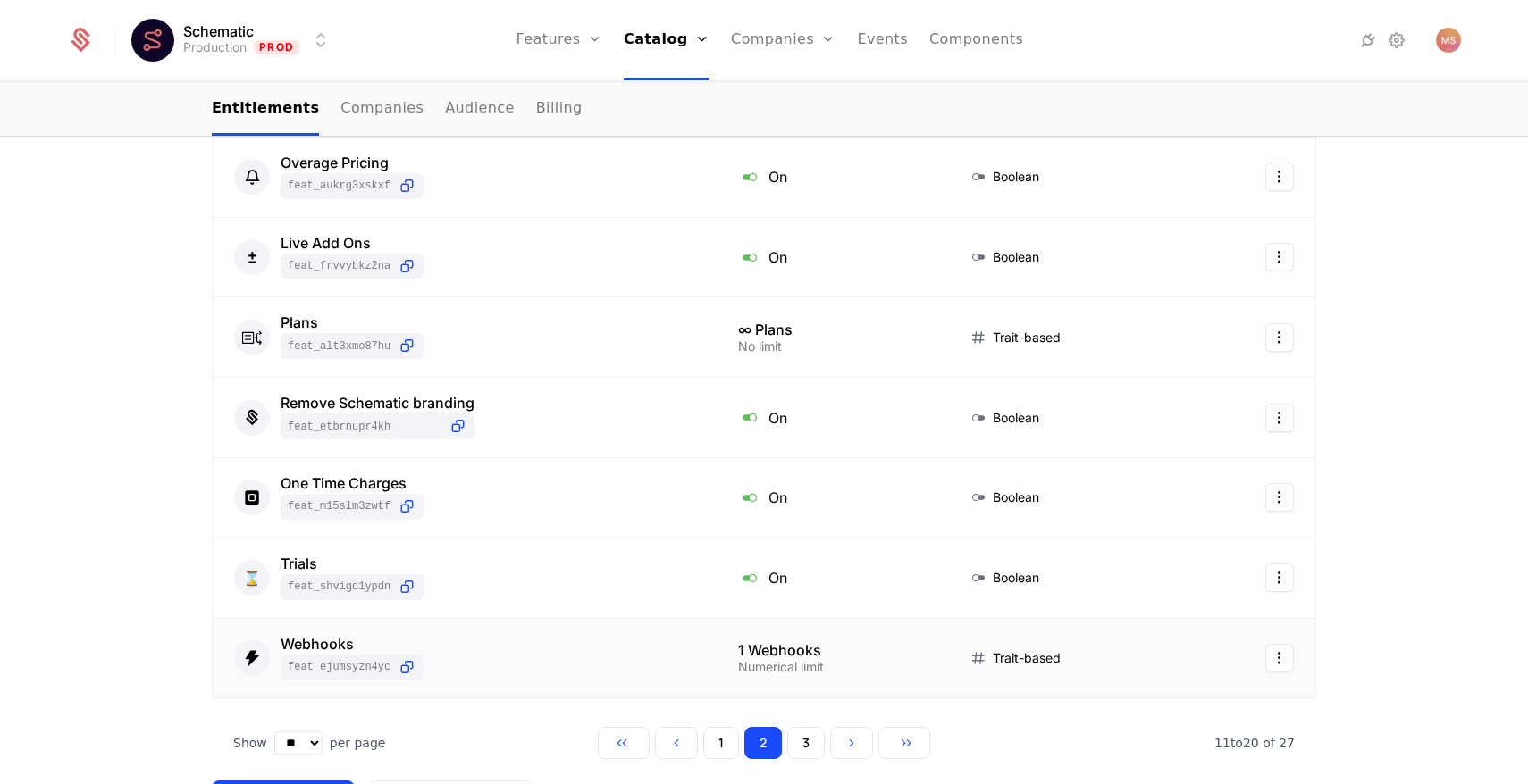
click at [328, 646] on div "Webhooks" at bounding box center [353, 644] width 143 height 14
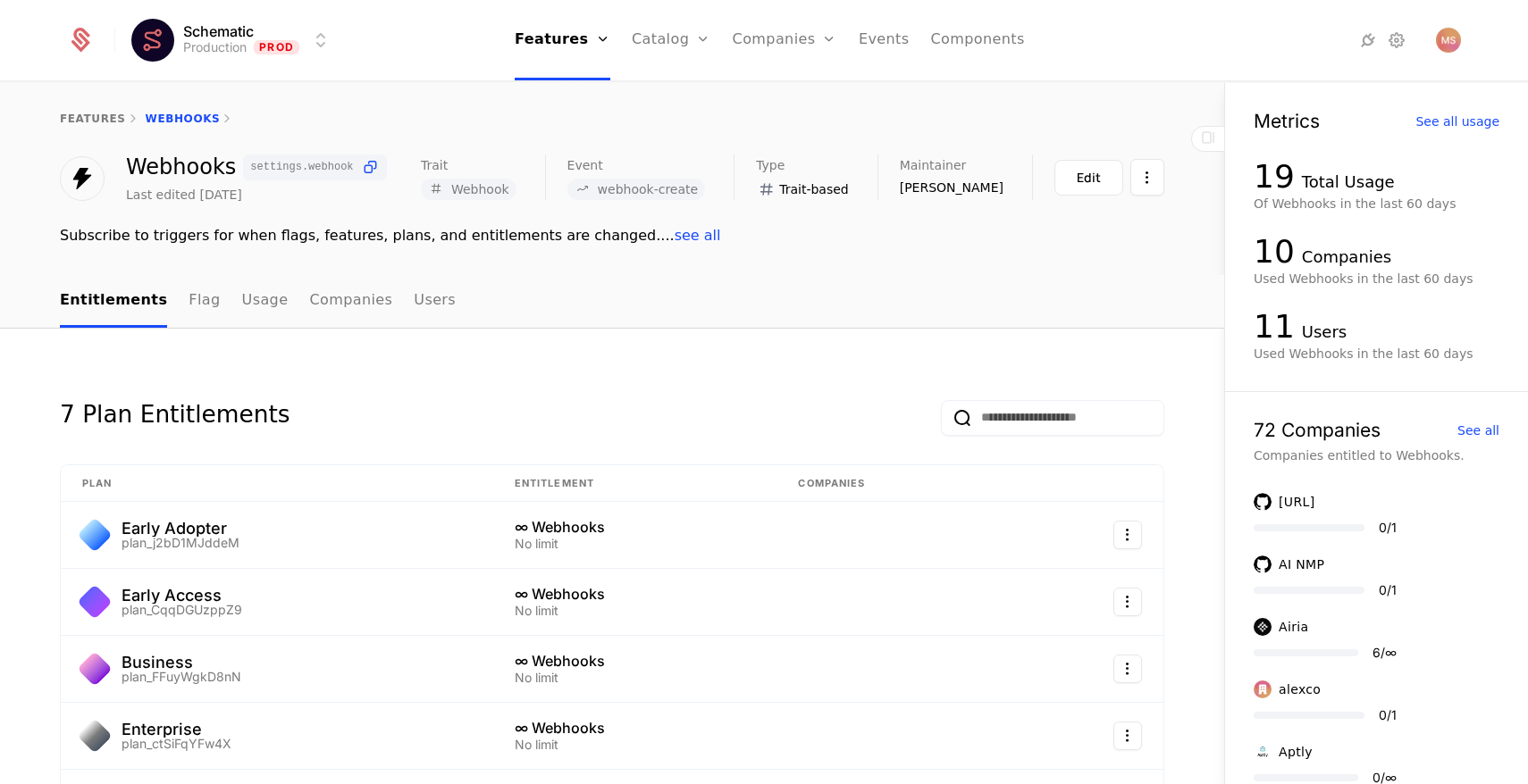
click at [189, 290] on link "Flag" at bounding box center [205, 301] width 32 height 53
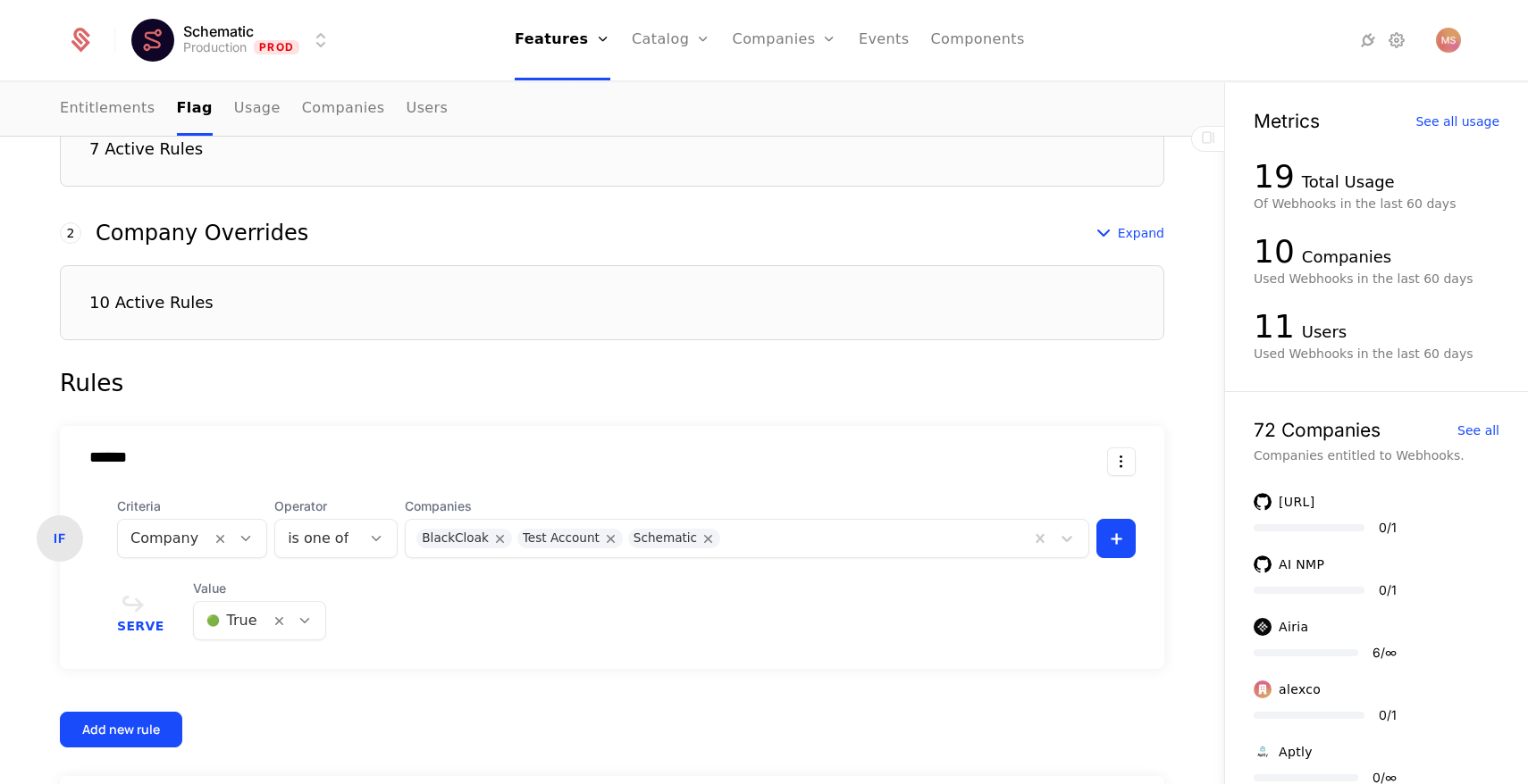
scroll to position [613, 0]
click at [1138, 232] on span "Expand" at bounding box center [1142, 233] width 47 height 18
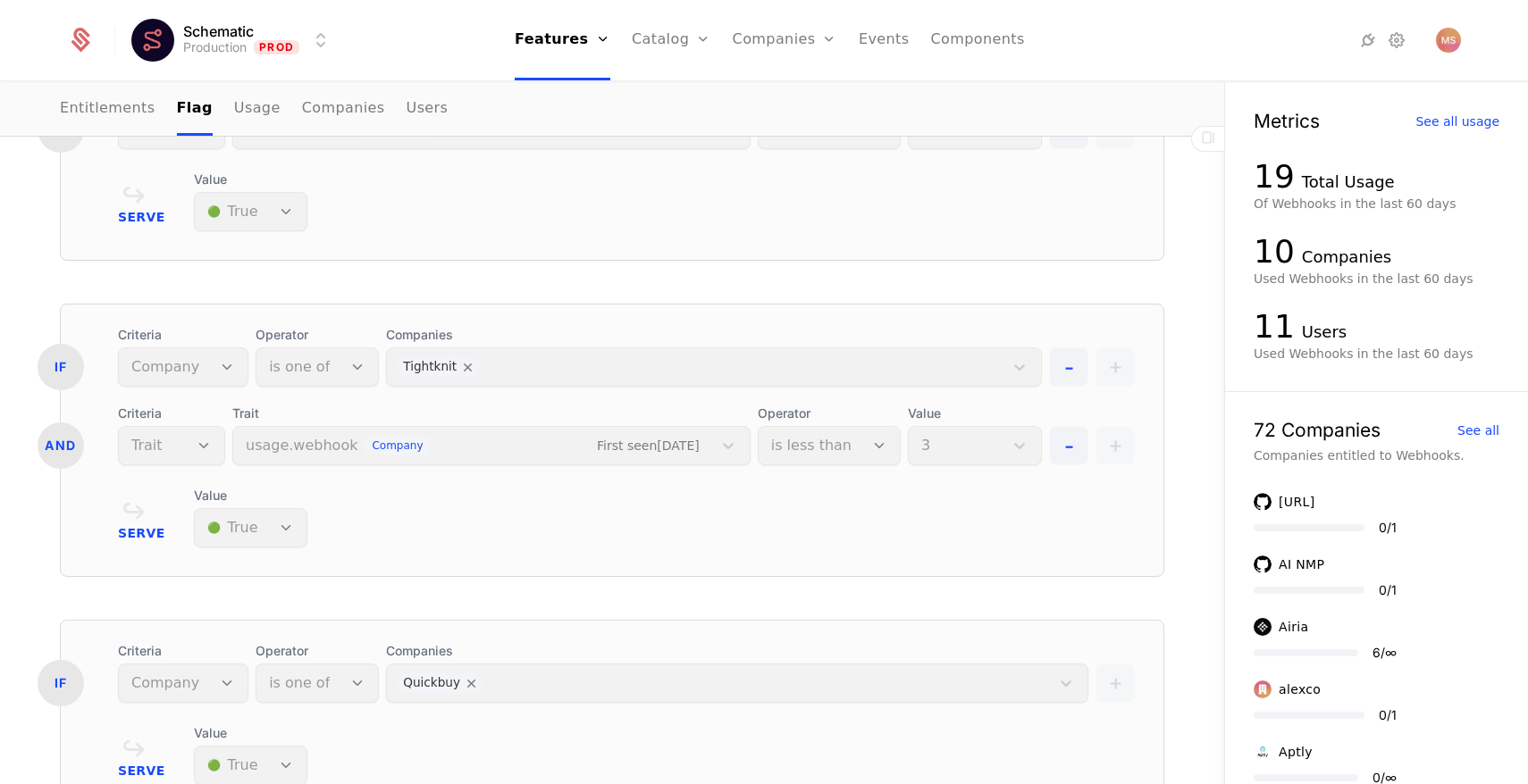
scroll to position [1663, 0]
